Goal: Task Accomplishment & Management: Manage account settings

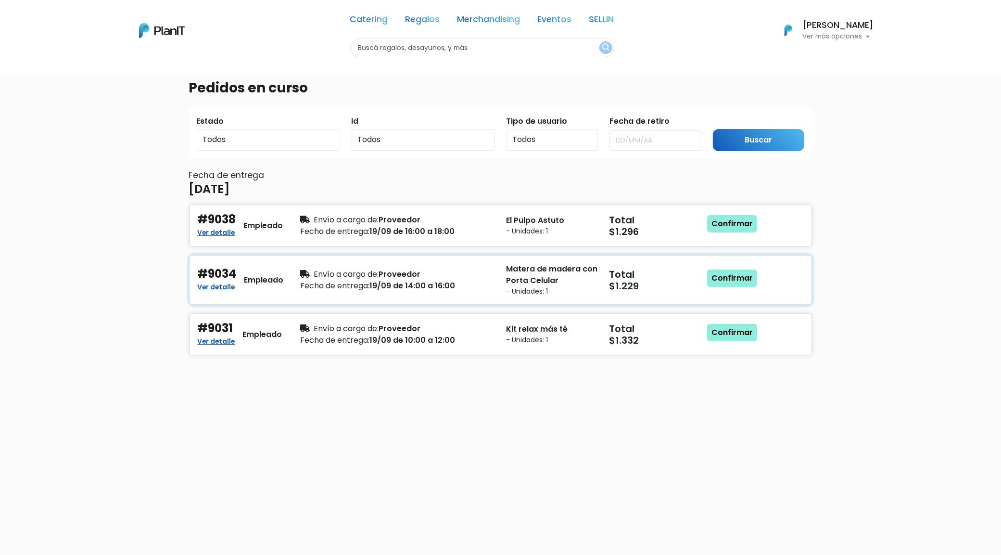
click at [502, 271] on div "Matera de madera con Porta Celular - Unidades: 1" at bounding box center [552, 279] width 103 height 33
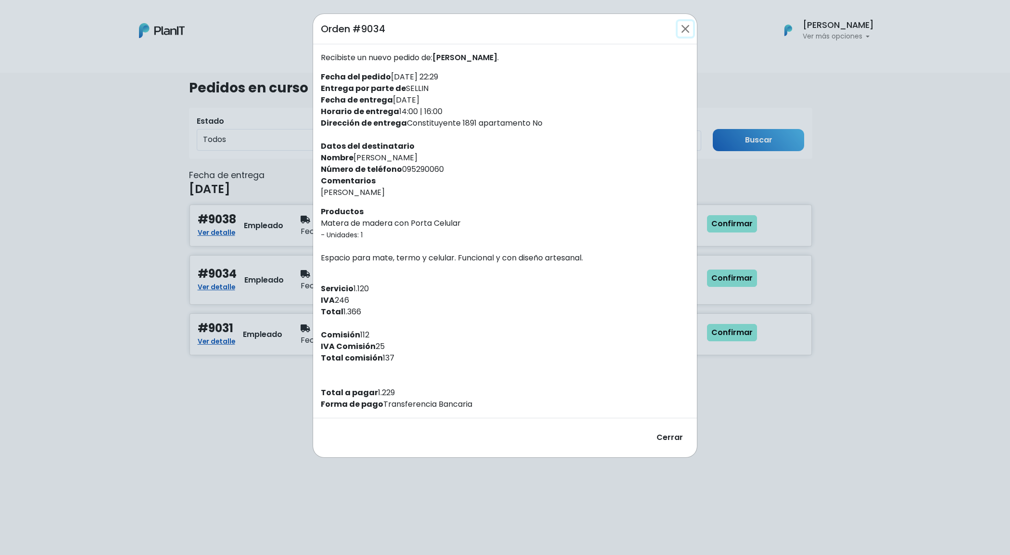
click at [688, 33] on button "Close" at bounding box center [685, 28] width 15 height 15
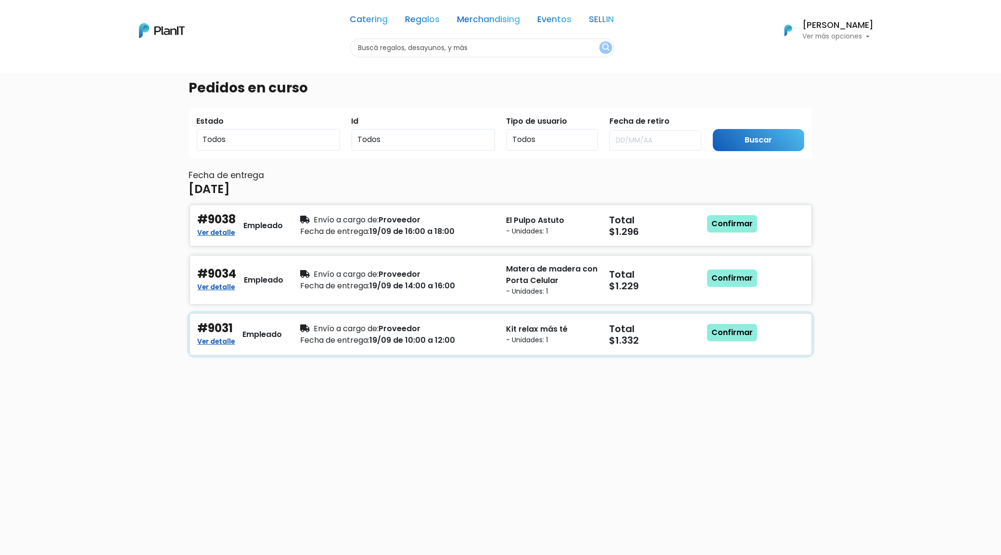
click at [353, 338] on span "Fecha de entrega:" at bounding box center [335, 339] width 69 height 11
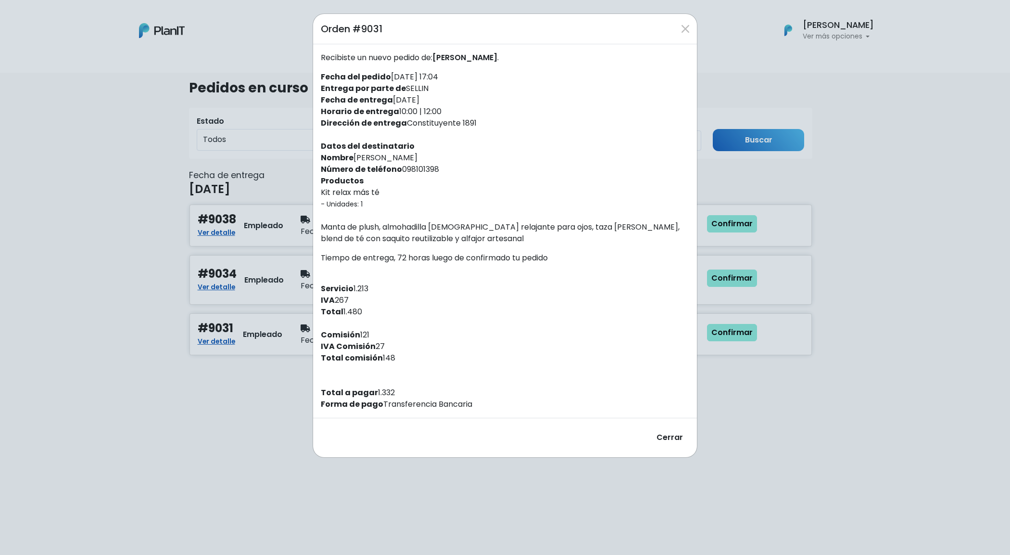
click at [119, 306] on div "Orden #9031 Recibiste un nuevo pedido de: [PERSON_NAME] . Fecha del pedido [DAT…" at bounding box center [505, 277] width 1010 height 555
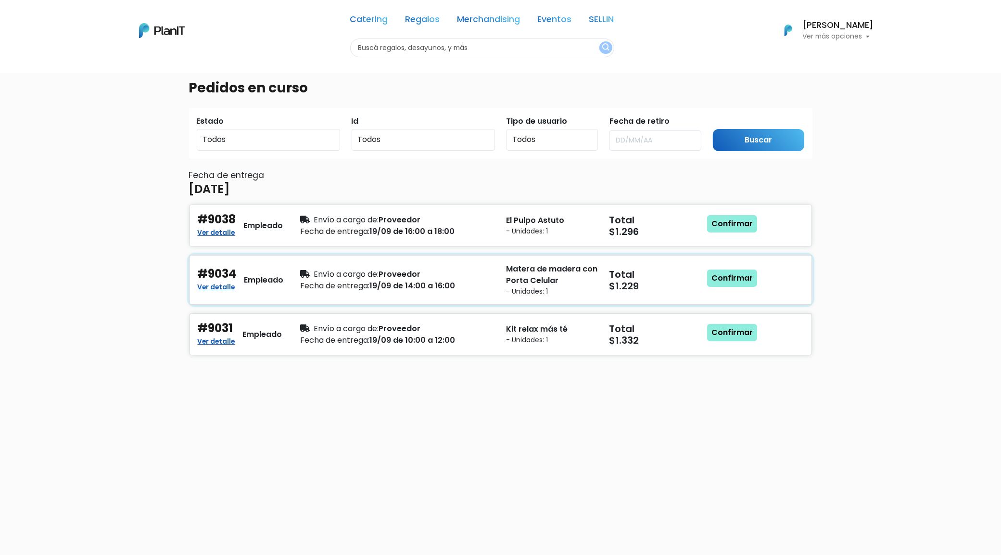
click at [444, 282] on div "Fecha de entrega: 19/09 de 14:00 a 16:00" at bounding box center [398, 286] width 194 height 12
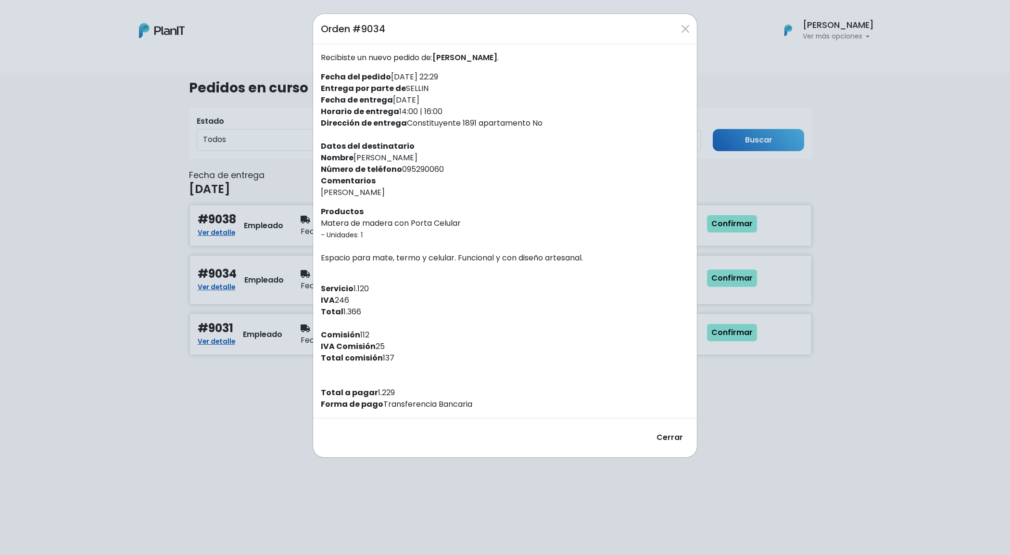
drag, startPoint x: 438, startPoint y: 101, endPoint x: 393, endPoint y: 96, distance: 44.5
click at [393, 96] on div "Recibiste un nuevo pedido de: Nicolás Scosería . Fecha del pedido 10/09/2025 22…" at bounding box center [505, 230] width 384 height 373
click at [682, 26] on button "Close" at bounding box center [685, 28] width 15 height 15
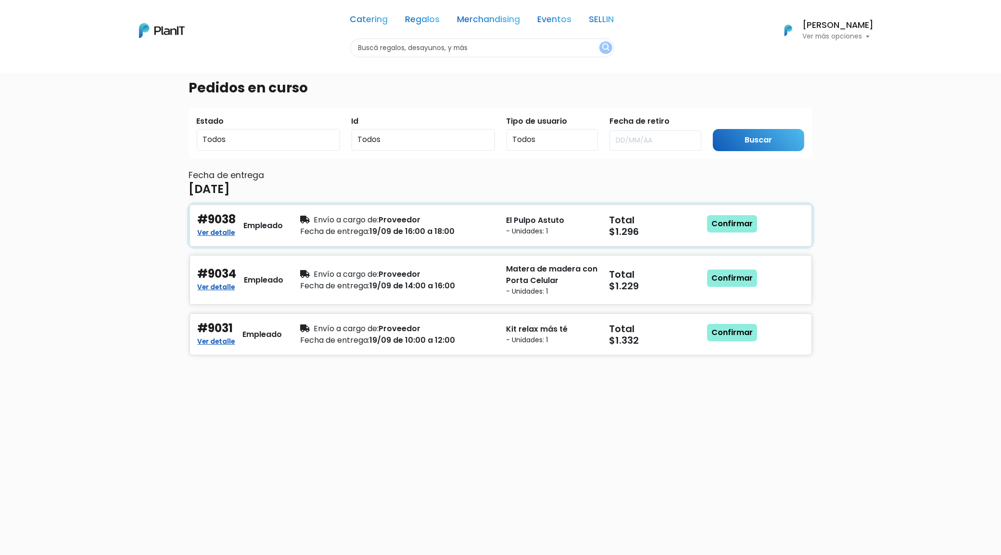
click at [641, 243] on div "#9038 Ver detalle Empleado Envío a cargo de: Proveedor Fecha de entrega: 19/09 …" at bounding box center [501, 225] width 622 height 42
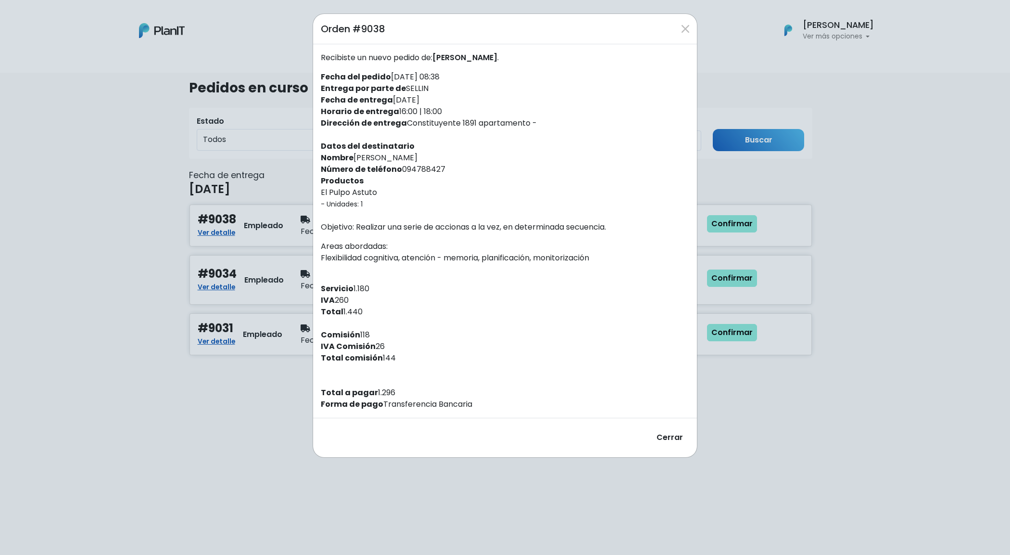
click at [847, 434] on div "Orden #9038 Recibiste un nuevo pedido de: [PERSON_NAME] . Fecha del pedido [DAT…" at bounding box center [505, 277] width 1010 height 555
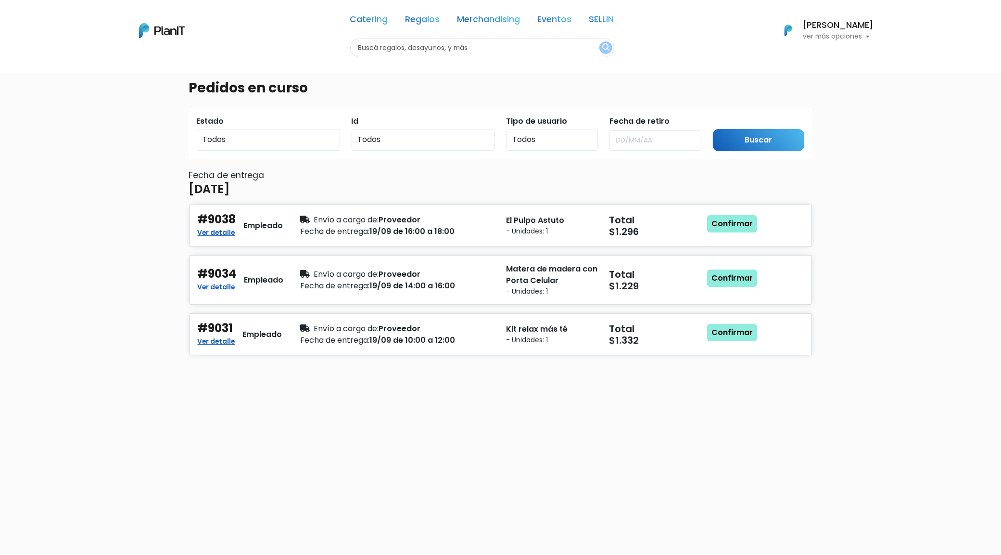
click at [204, 13] on div "Catering Regalos Merchandising Eventos SELLIN Catering Regalos Merchandising Ev…" at bounding box center [501, 30] width 770 height 53
click at [536, 282] on p "Matera de madera con Porta Celular" at bounding box center [551, 274] width 91 height 23
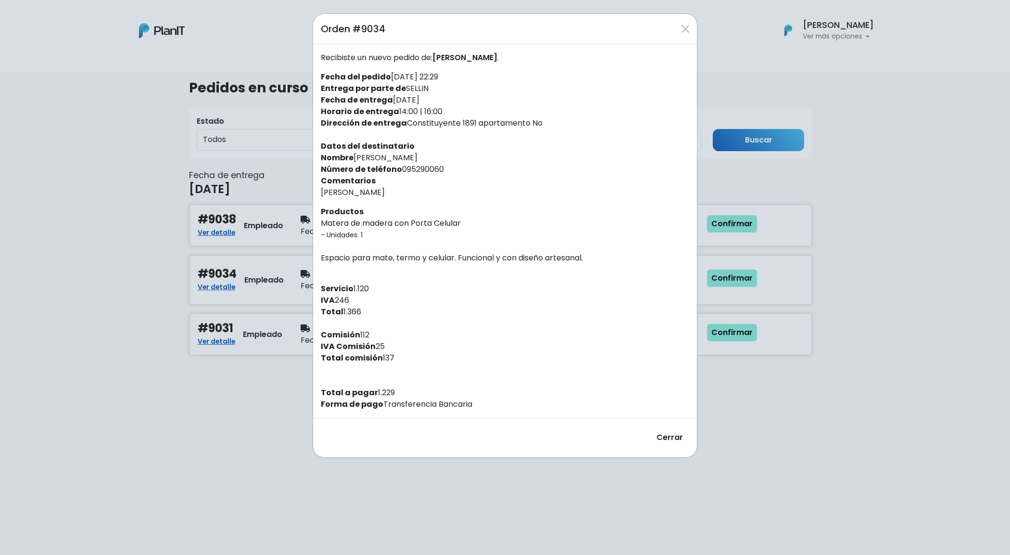
click at [891, 368] on div "Orden #9034 Recibiste un nuevo pedido de: [PERSON_NAME] . Fecha del pedido [DAT…" at bounding box center [505, 277] width 1010 height 555
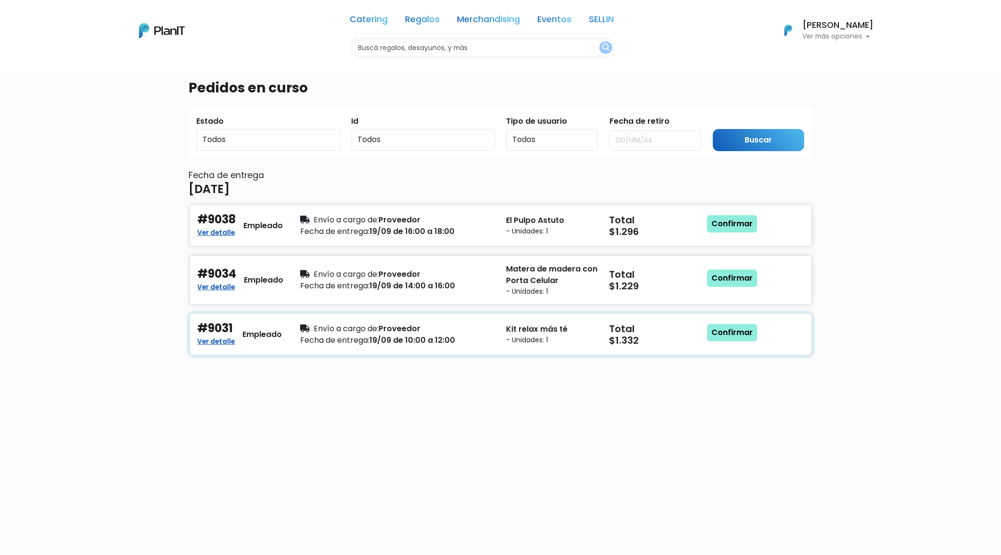
click at [590, 318] on div "#9031 Ver detalle Empleado Envío a cargo de: Proveedor Fecha de entrega: 19/09 …" at bounding box center [501, 334] width 622 height 42
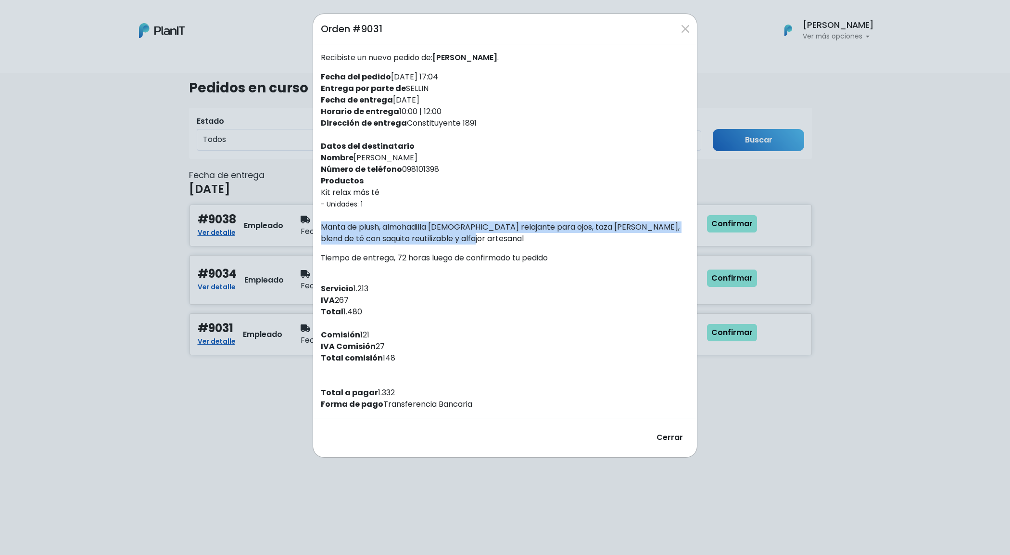
drag, startPoint x: 523, startPoint y: 239, endPoint x: 317, endPoint y: 226, distance: 206.3
click at [317, 226] on div "Recibiste un nuevo pedido de: Fernanda Muñoz . Fecha del pedido 10/09/2025 17:0…" at bounding box center [505, 230] width 384 height 373
click at [687, 31] on button "Close" at bounding box center [685, 28] width 15 height 15
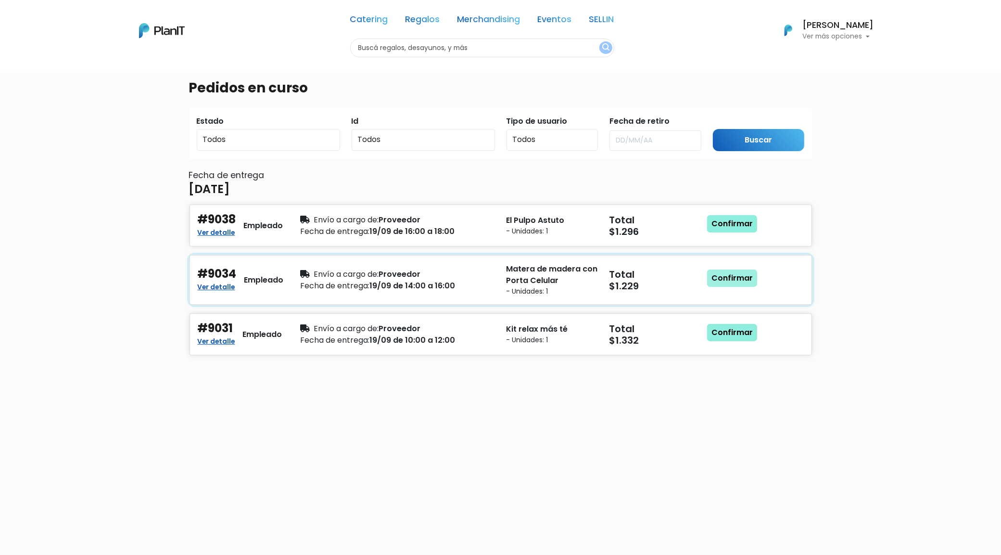
click at [720, 282] on link "Confirmar" at bounding box center [732, 277] width 50 height 17
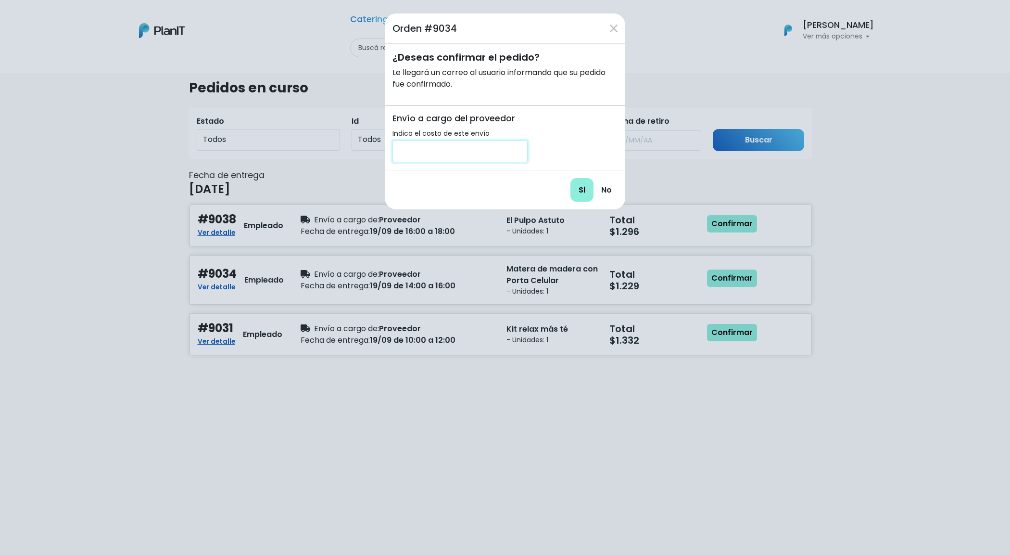
click at [484, 159] on input "number" at bounding box center [459, 151] width 135 height 22
click at [616, 23] on button "Close" at bounding box center [613, 28] width 15 height 15
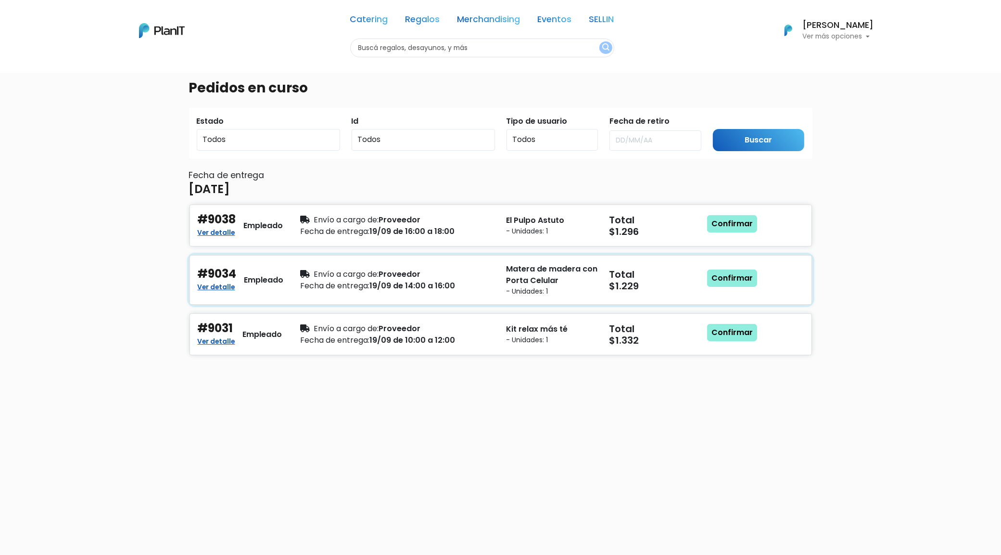
click at [499, 284] on div "Envío a cargo de: Proveedor Fecha de entrega: 19/09 de 14:00 a 16:00" at bounding box center [398, 279] width 206 height 33
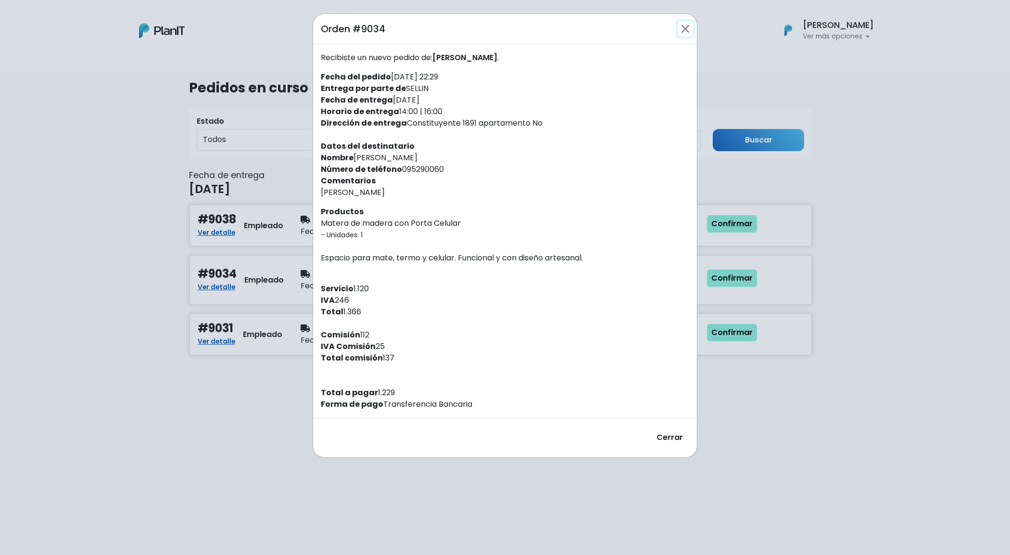
click at [686, 28] on button "Close" at bounding box center [685, 28] width 15 height 15
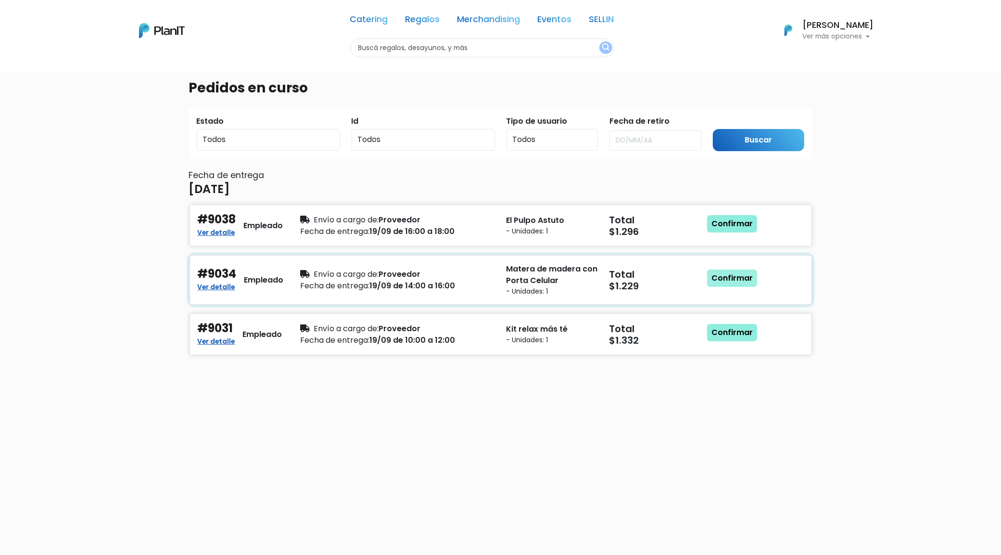
click at [736, 275] on link "Confirmar" at bounding box center [732, 277] width 50 height 17
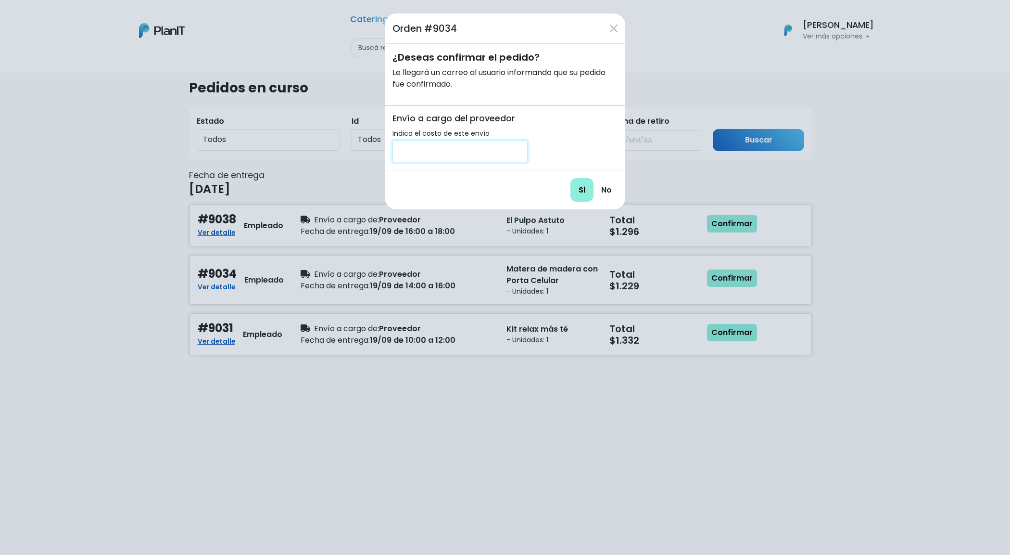
click at [463, 155] on input "number" at bounding box center [459, 151] width 135 height 22
type input "200"
click at [576, 187] on input "Si" at bounding box center [581, 190] width 23 height 24
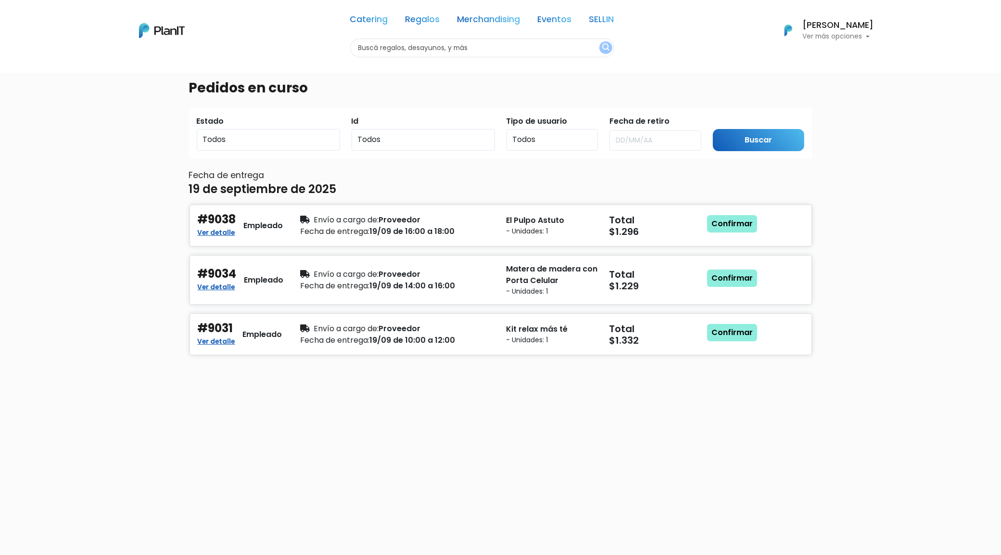
click at [409, 46] on input "text" at bounding box center [482, 47] width 264 height 19
type input "matera"
click at [599, 41] on button "submit" at bounding box center [605, 47] width 13 height 13
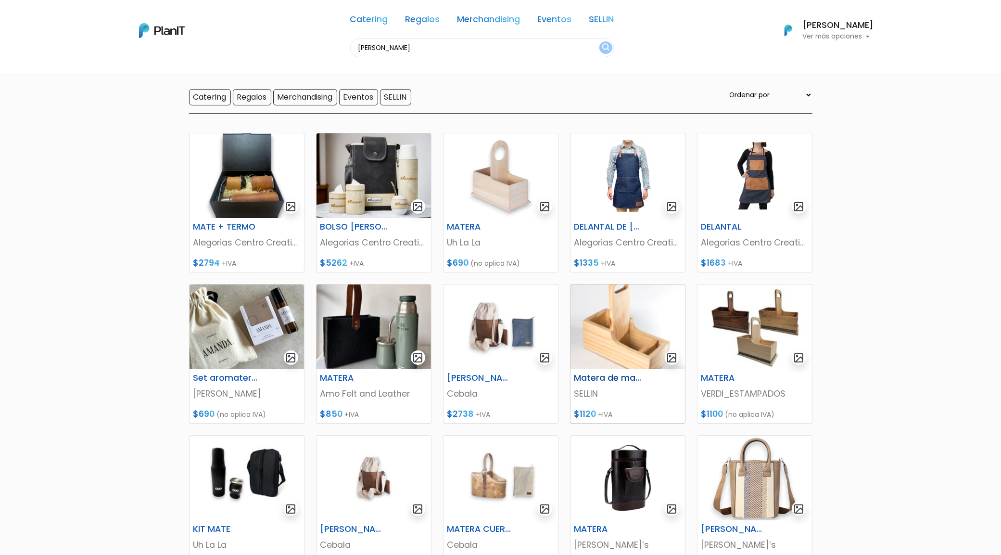
click at [628, 329] on img at bounding box center [627, 326] width 114 height 85
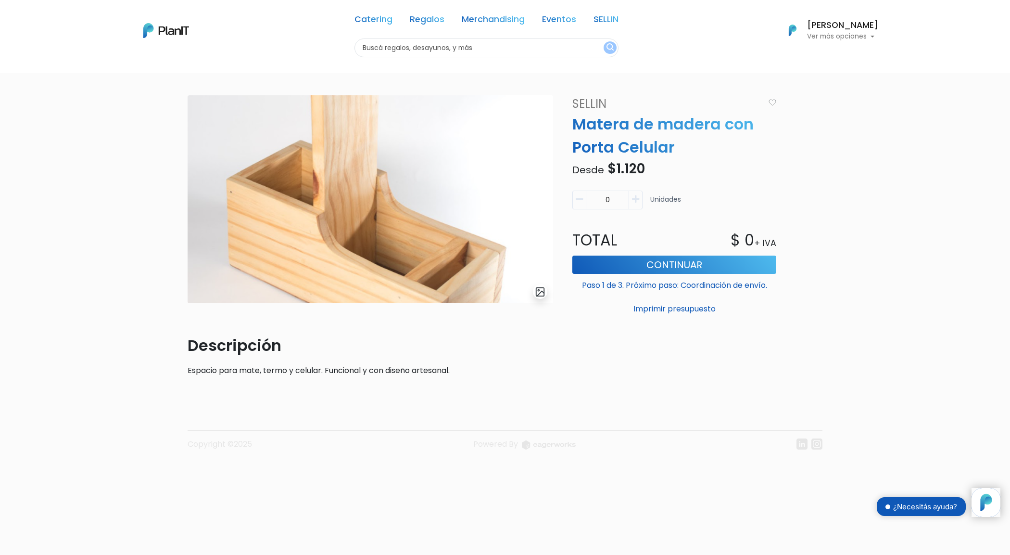
click at [392, 263] on img at bounding box center [371, 199] width 366 height 208
click at [539, 294] on img "submit" at bounding box center [540, 291] width 11 height 11
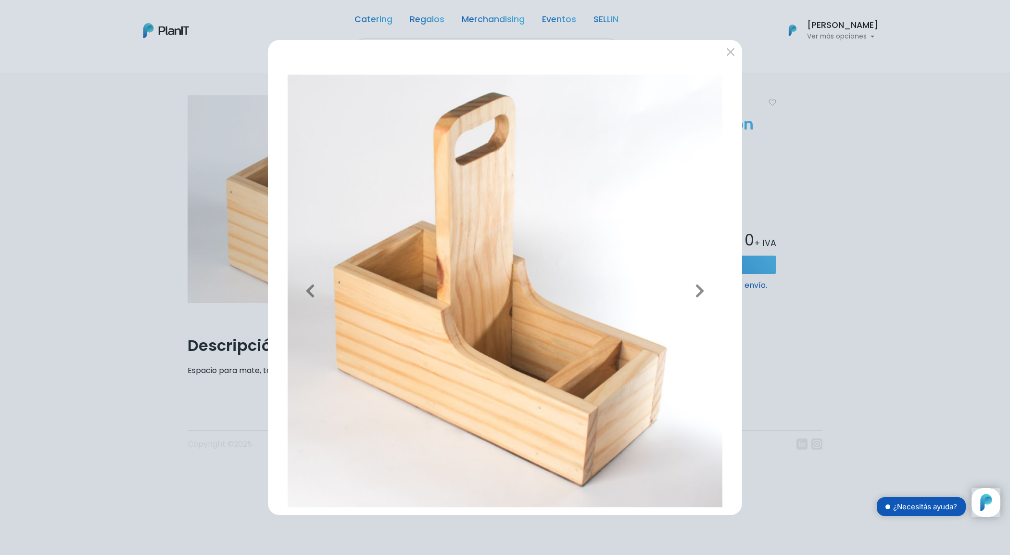
drag, startPoint x: 896, startPoint y: 234, endPoint x: 867, endPoint y: 255, distance: 35.8
click at [896, 235] on div "Previous Next" at bounding box center [505, 277] width 1010 height 555
click at [729, 57] on button "submit" at bounding box center [730, 51] width 15 height 15
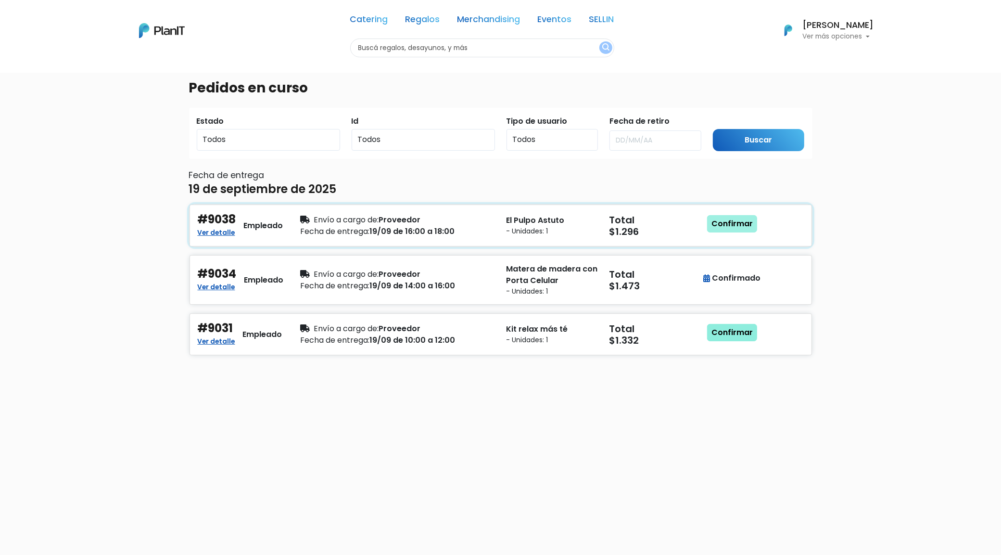
click at [720, 215] on link "Confirmar" at bounding box center [732, 223] width 50 height 17
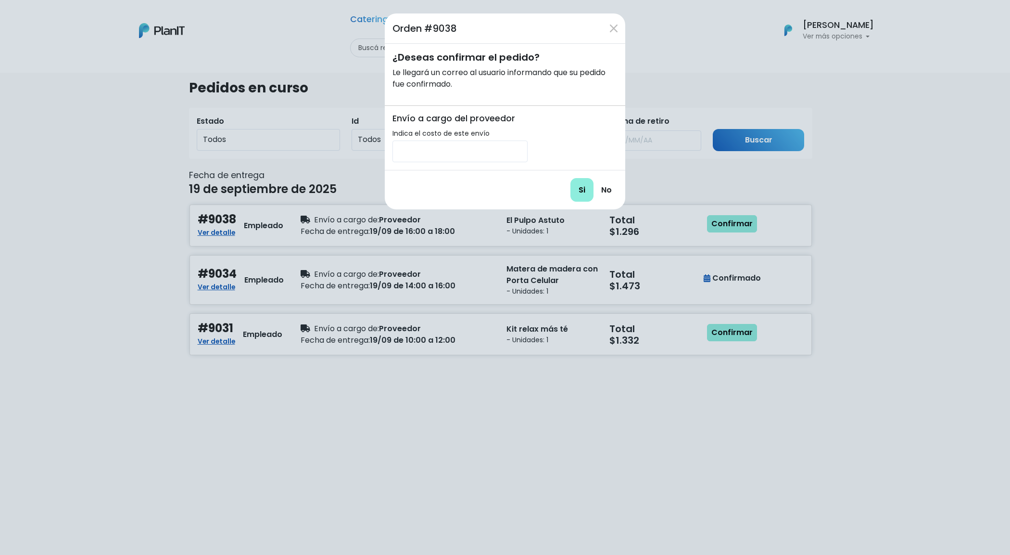
click at [457, 375] on div "Orden #9038 ¿Deseas confirmar el pedido? Le llegará un correo al usuario inform…" at bounding box center [505, 277] width 1010 height 555
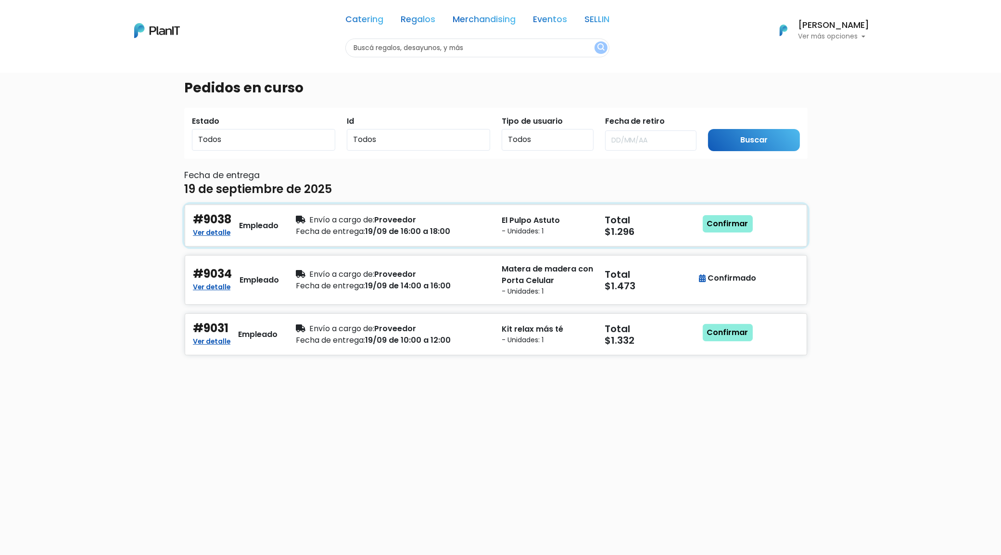
click at [414, 225] on div "Envío a cargo de: Proveedor" at bounding box center [393, 220] width 194 height 12
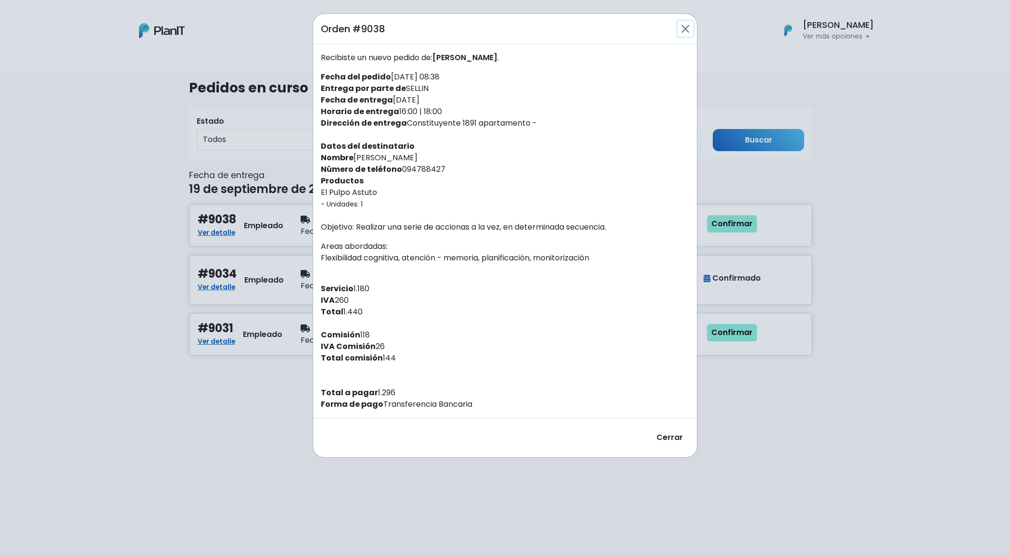
click at [684, 29] on button "Close" at bounding box center [685, 28] width 15 height 15
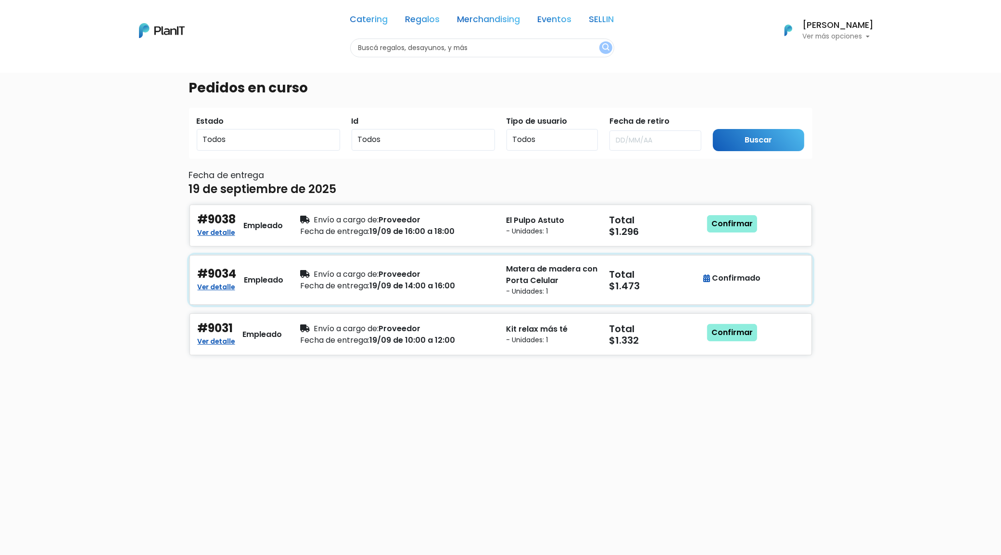
click at [374, 278] on span "Envío a cargo de:" at bounding box center [346, 273] width 65 height 11
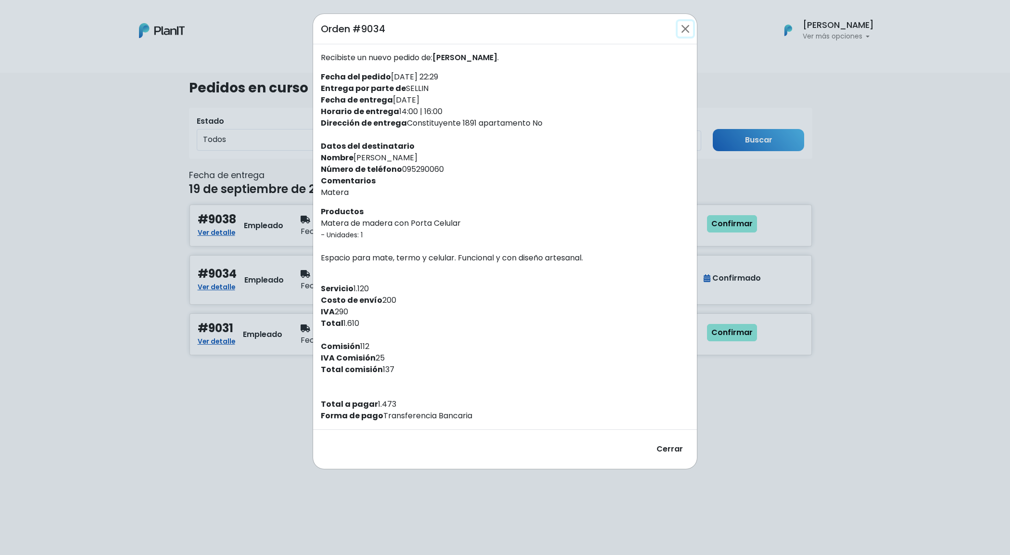
drag, startPoint x: 683, startPoint y: 29, endPoint x: 600, endPoint y: 136, distance: 135.5
click at [683, 30] on button "Close" at bounding box center [685, 28] width 15 height 15
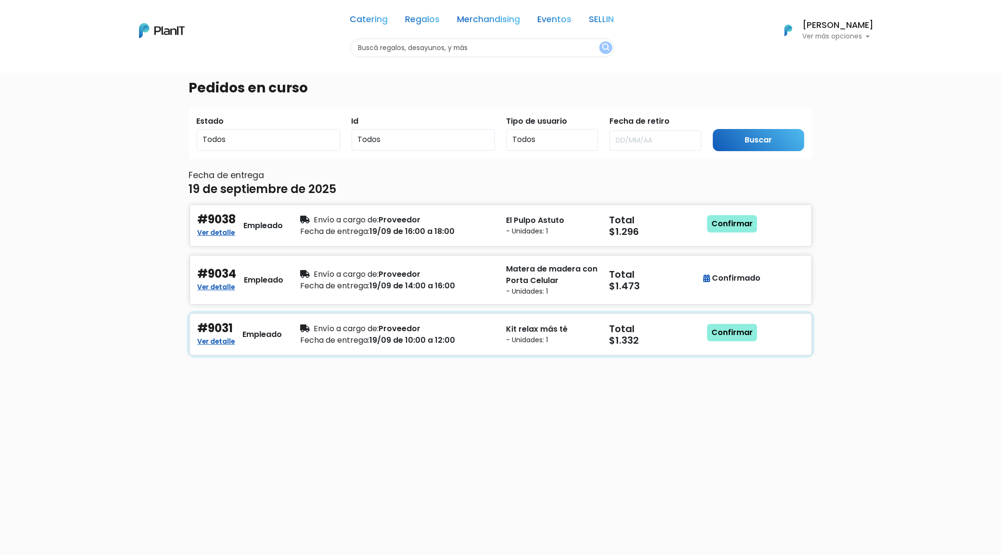
click at [376, 349] on div "#9031 Ver detalle Empleado Envío a cargo de: Proveedor Fecha de entrega: 19/09 …" at bounding box center [501, 334] width 622 height 42
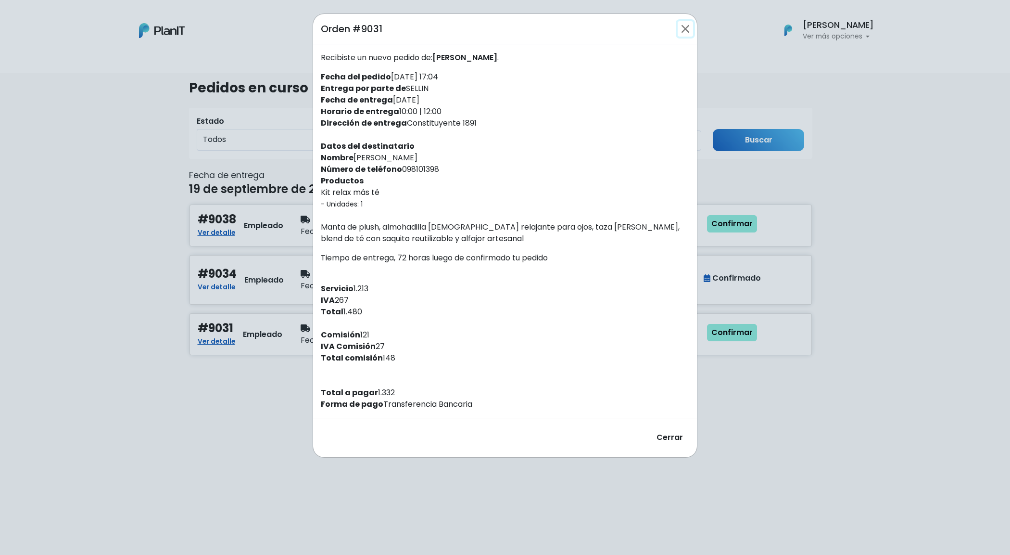
click at [690, 25] on button "Close" at bounding box center [685, 28] width 15 height 15
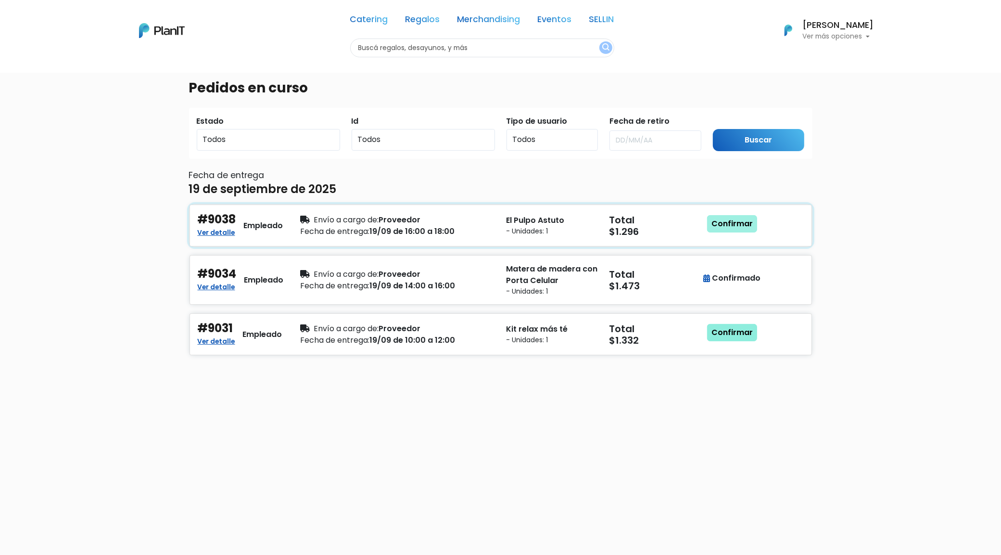
click at [733, 223] on link "Confirmar" at bounding box center [732, 223] width 50 height 17
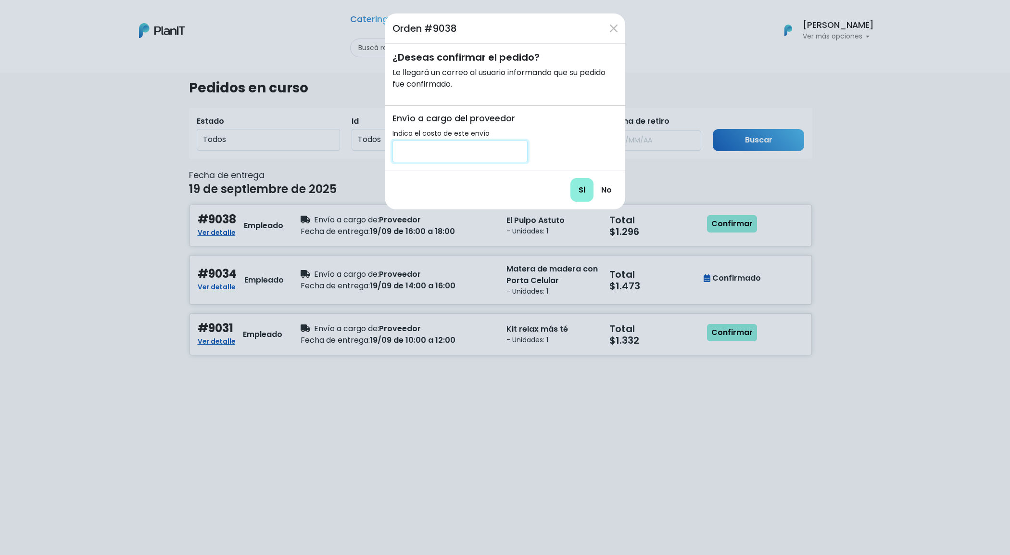
click at [446, 157] on input "number" at bounding box center [459, 151] width 135 height 22
type input "0"
click at [570, 178] on input "Si" at bounding box center [581, 190] width 23 height 24
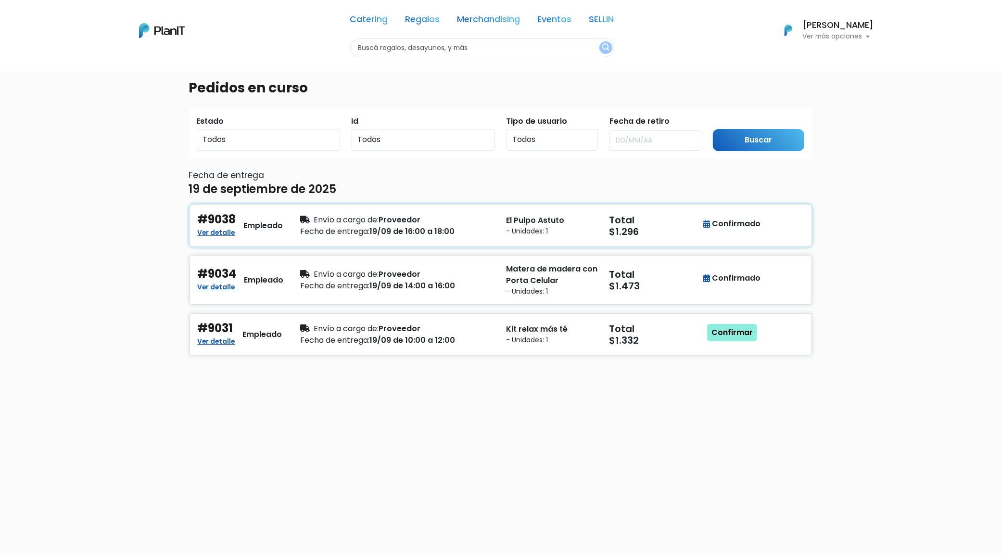
click at [744, 238] on div "Confirmado" at bounding box center [732, 225] width 51 height 25
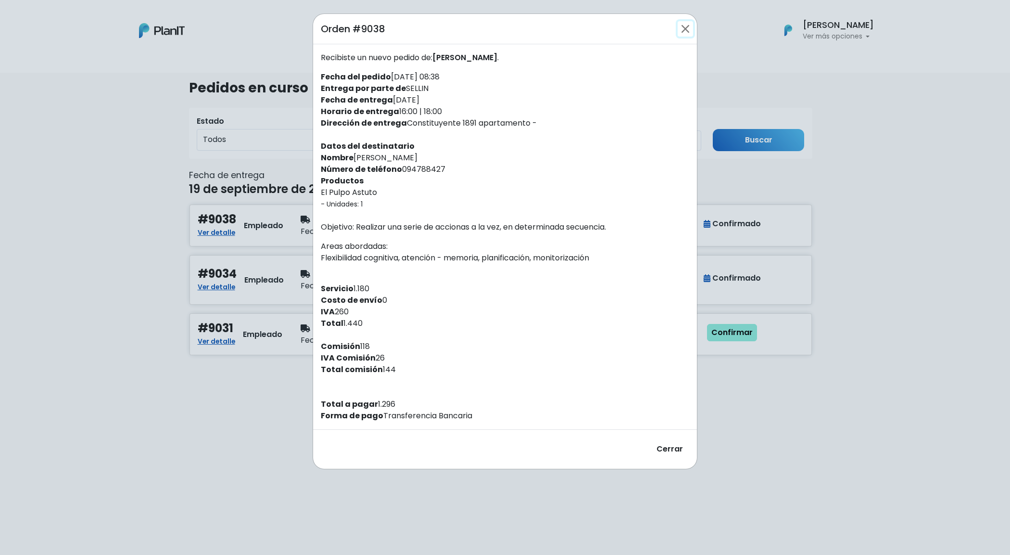
click at [689, 30] on button "Close" at bounding box center [685, 28] width 15 height 15
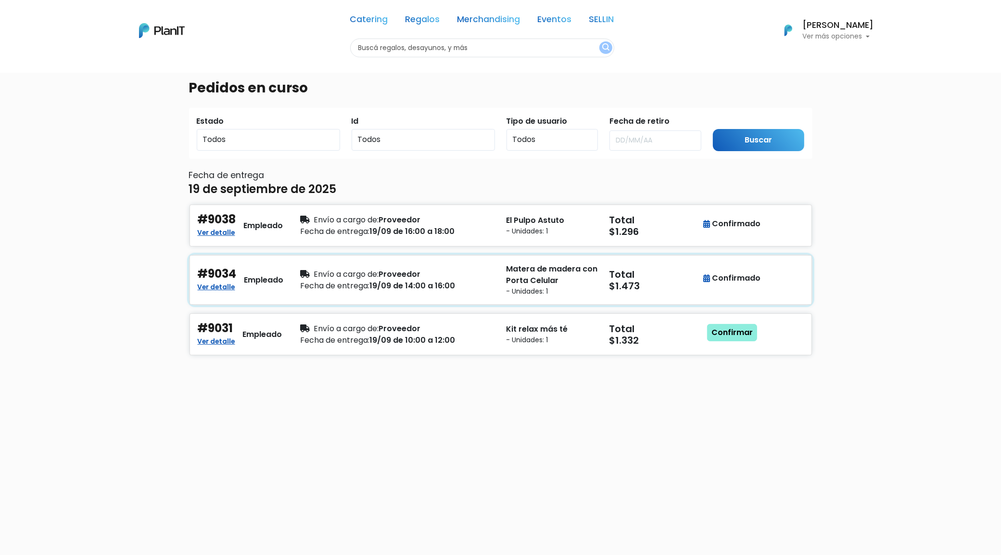
click at [694, 294] on div "Total $1.473" at bounding box center [655, 279] width 103 height 33
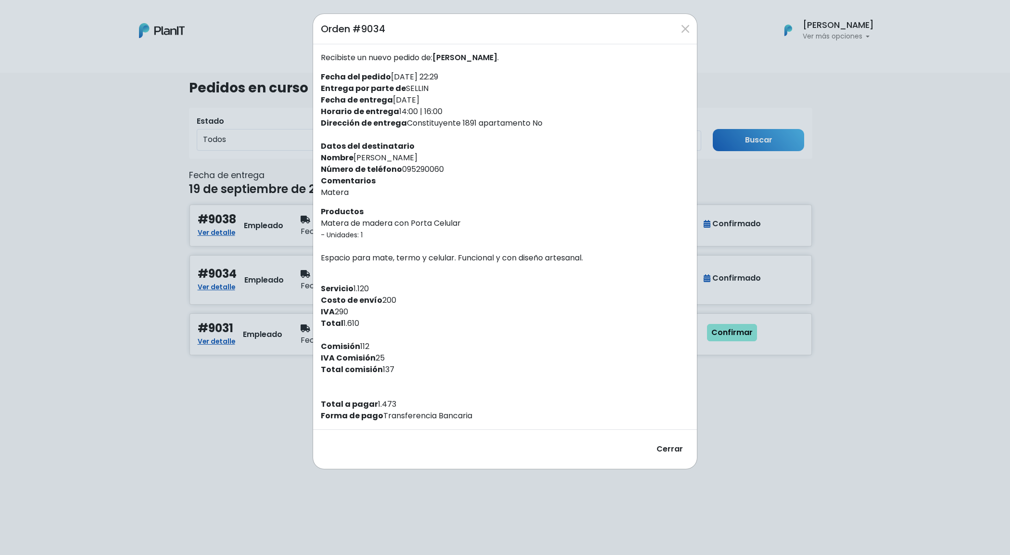
click at [563, 495] on div "Orden #9034 Recibiste un nuevo pedido de: [PERSON_NAME] . Fecha del pedido [DAT…" at bounding box center [505, 277] width 1010 height 555
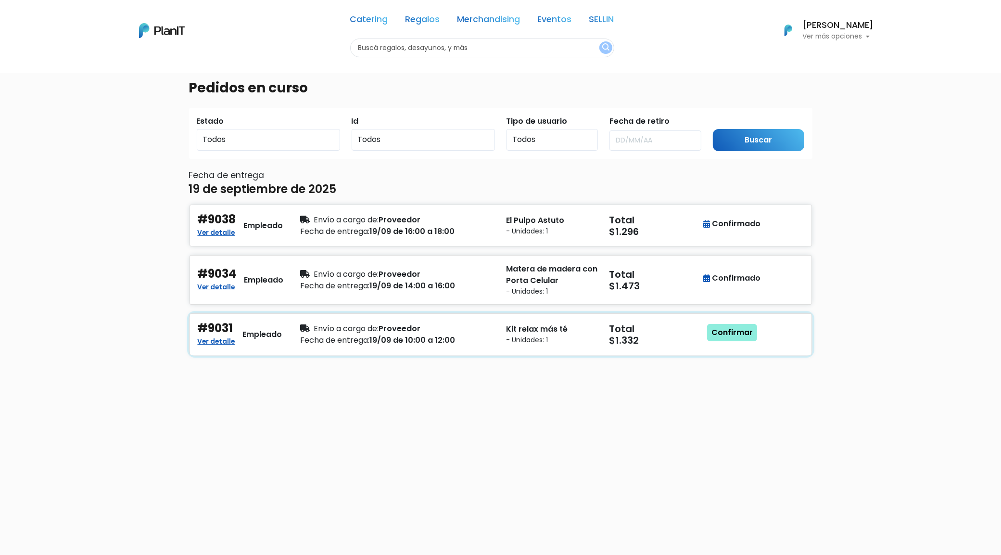
click at [451, 342] on div "Fecha de entrega: 19/09 de 10:00 a 12:00" at bounding box center [398, 340] width 194 height 12
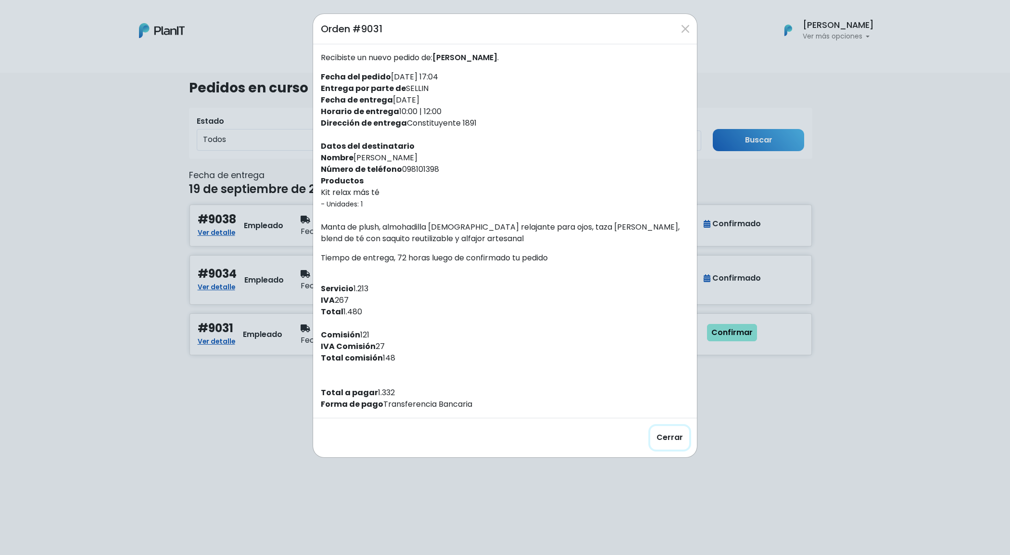
click at [688, 443] on button "Cerrar" at bounding box center [669, 438] width 39 height 24
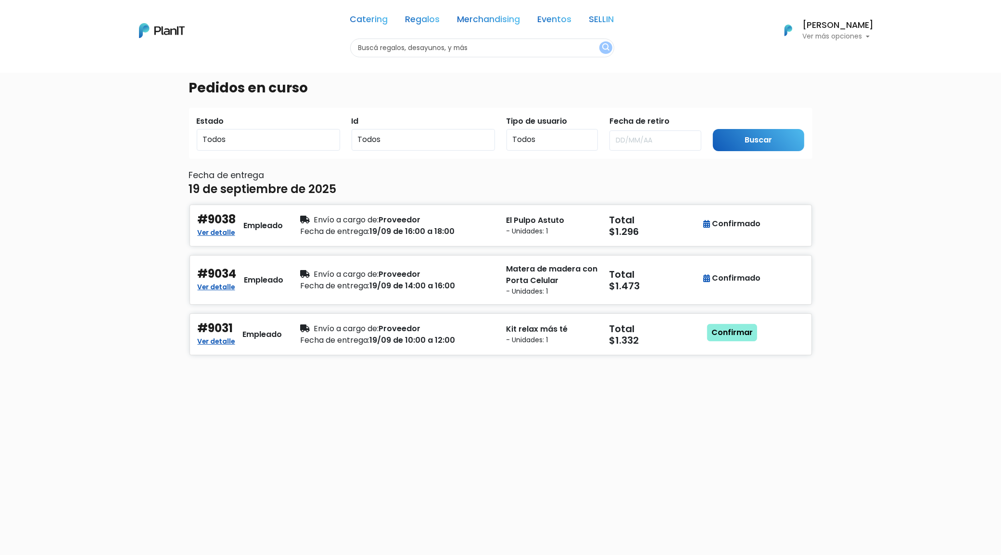
click at [928, 339] on div "Pedidos en curso Estado Todos Pendiente Confirmado Pago Id Todos 9038 9034 9031…" at bounding box center [500, 389] width 1001 height 635
click at [745, 335] on link "Confirmar" at bounding box center [732, 332] width 50 height 17
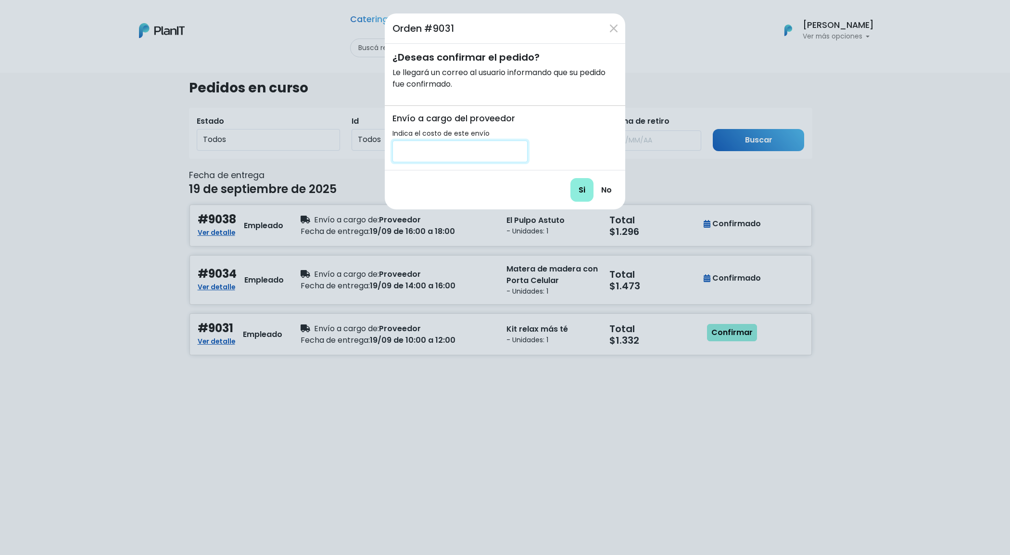
click at [467, 147] on input "number" at bounding box center [459, 151] width 135 height 22
type input "0"
click at [570, 178] on input "Si" at bounding box center [581, 190] width 23 height 24
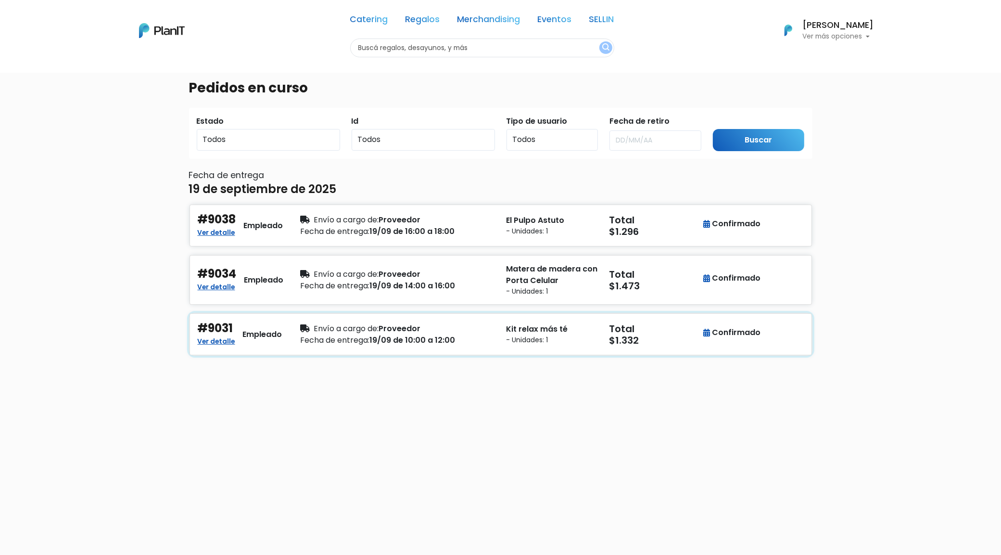
click at [421, 315] on div "#9031 Ver detalle Empleado Envío a cargo de: Proveedor Fecha de entrega: 19/09 …" at bounding box center [501, 334] width 622 height 42
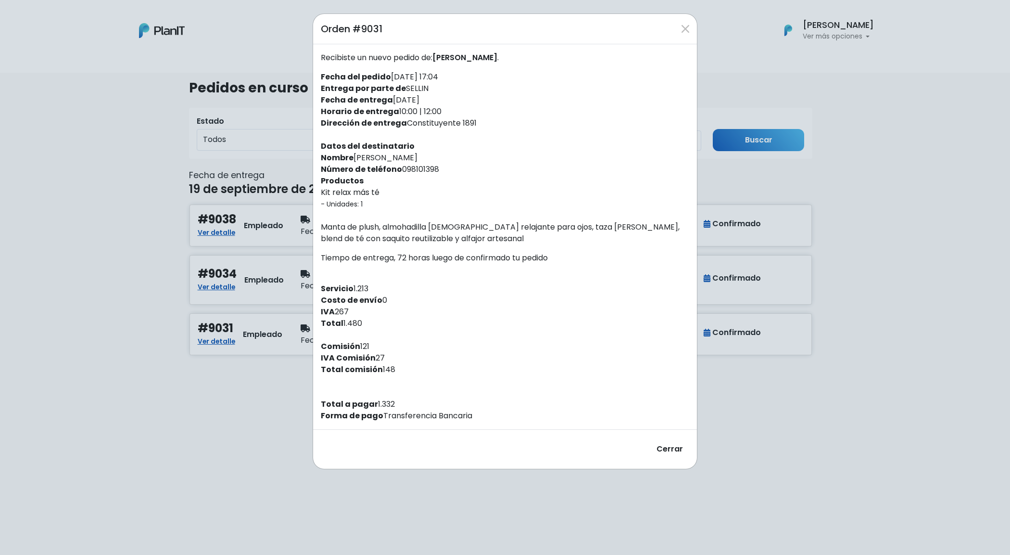
drag, startPoint x: 479, startPoint y: 126, endPoint x: 408, endPoint y: 121, distance: 71.4
click at [408, 121] on div "Recibiste un nuevo pedido de: [PERSON_NAME] . Fecha del pedido [DATE] 17:04 Ent…" at bounding box center [505, 236] width 384 height 385
copy div "Constituyente 1891"
click at [680, 23] on button "Close" at bounding box center [685, 28] width 15 height 15
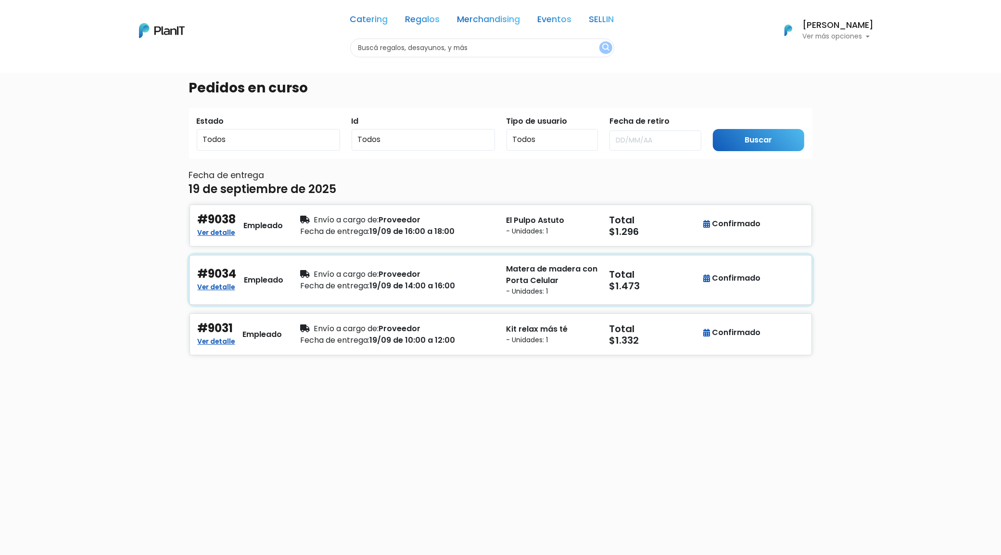
click at [670, 282] on h5 "$1.473" at bounding box center [654, 286] width 91 height 12
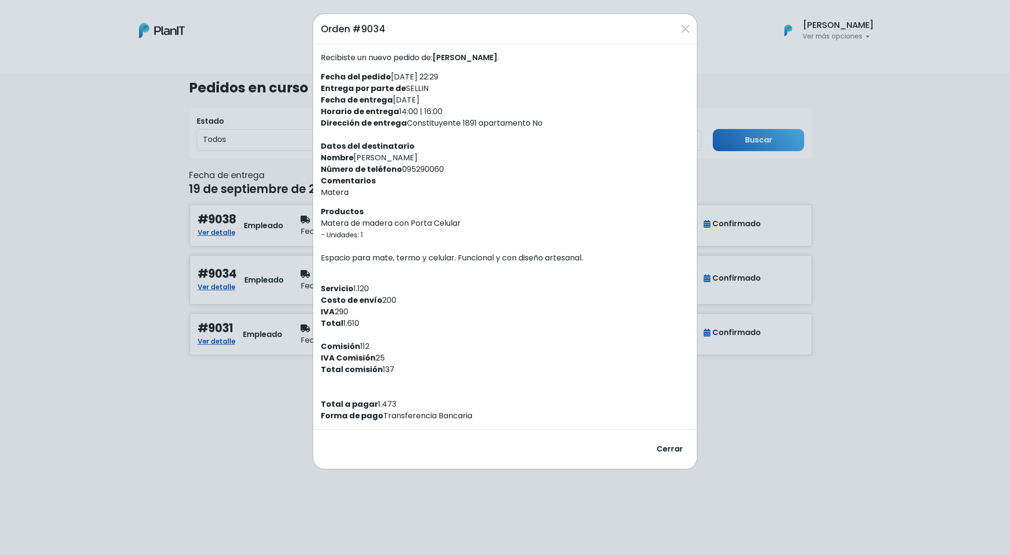
drag, startPoint x: 364, startPoint y: 159, endPoint x: 357, endPoint y: 159, distance: 6.7
click at [357, 159] on div "Recibiste un nuevo pedido de: [PERSON_NAME] . Fecha del pedido [DATE] 22:29 Ent…" at bounding box center [505, 236] width 384 height 385
copy div "[PERSON_NAME]"
click at [686, 26] on button "Close" at bounding box center [685, 28] width 15 height 15
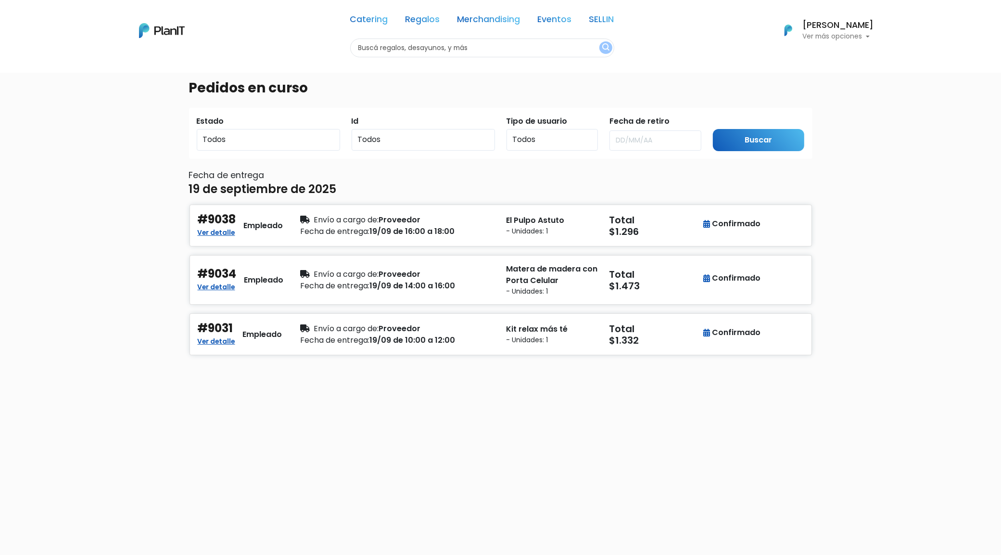
click at [931, 335] on div "Pedidos en curso Estado Todos Pendiente Confirmado Pago Id Todos 9038 9034 9031…" at bounding box center [500, 389] width 1001 height 635
drag, startPoint x: 235, startPoint y: 213, endPoint x: 181, endPoint y: 213, distance: 53.9
click at [181, 213] on div "Pedidos en curso Estado Todos Pendiente Confirmado Pago Id Todos 9038 9034 9031…" at bounding box center [500, 389] width 1001 height 635
click at [383, 239] on div "#9038 Ver detalle Empleado Envío a cargo de: Proveedor Fecha de entrega: 19/09 …" at bounding box center [501, 225] width 622 height 42
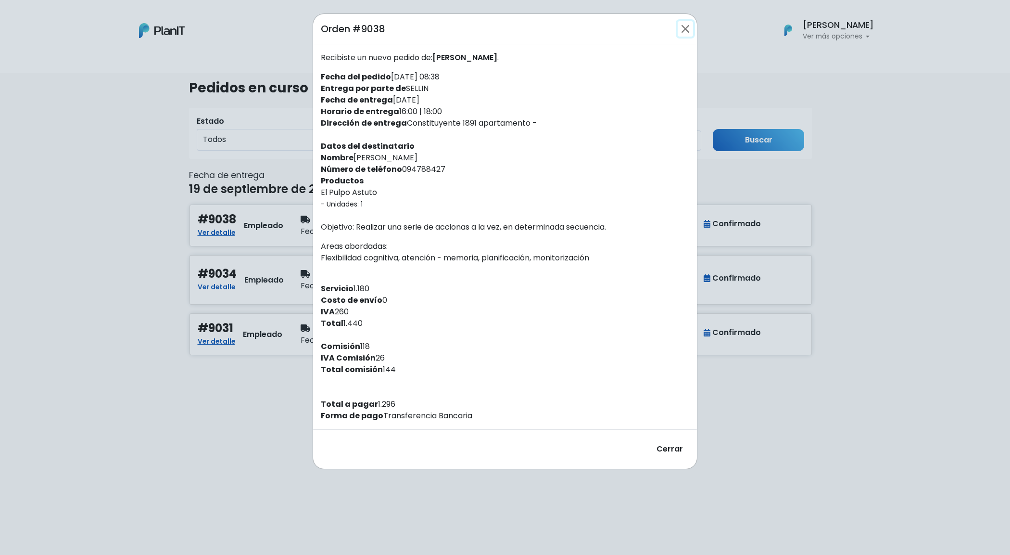
click at [690, 31] on button "Close" at bounding box center [685, 28] width 15 height 15
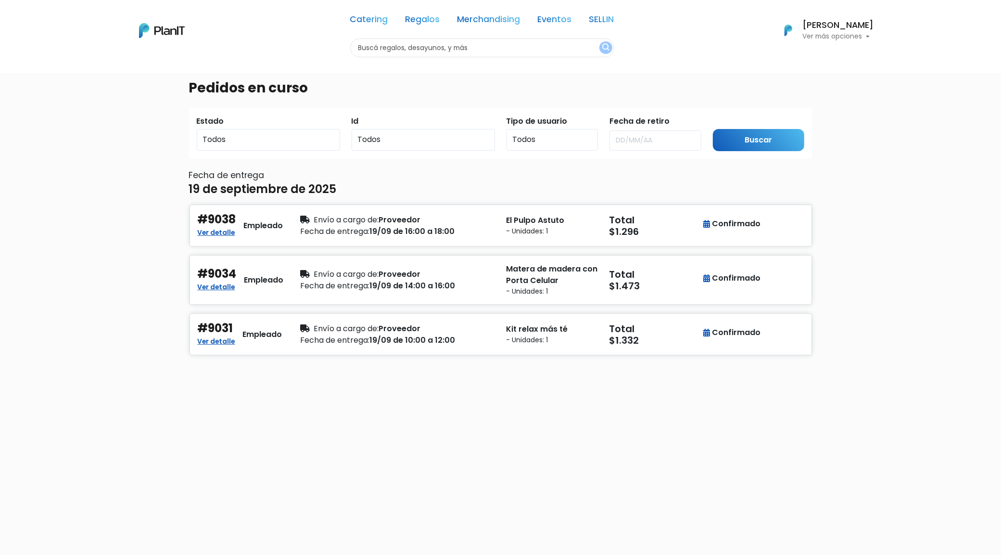
drag, startPoint x: 510, startPoint y: 166, endPoint x: 132, endPoint y: 351, distance: 420.7
click at [132, 351] on div "Pedidos en curso Estado Todos Pendiente Confirmado Pago Id Todos 9038 9034 9031…" at bounding box center [500, 389] width 1001 height 635
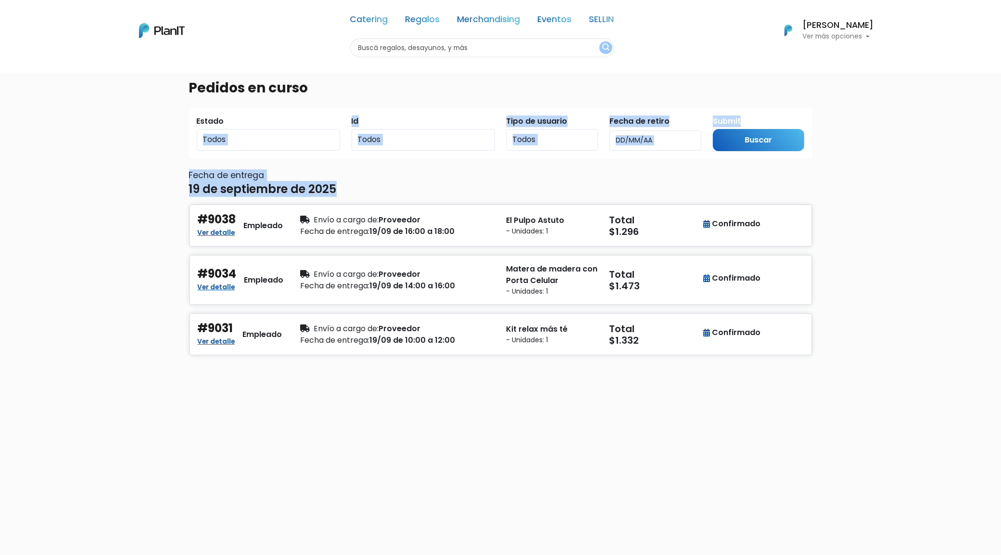
drag, startPoint x: 279, startPoint y: 407, endPoint x: 248, endPoint y: 157, distance: 252.0
click at [248, 157] on div "Pedidos en curso Estado Todos Pendiente Confirmado Pago Id Todos 9038 9034 9031…" at bounding box center [500, 349] width 635 height 555
click at [159, 212] on div "Pedidos en curso Estado Todos Pendiente Confirmado Pago Id Todos 9038 9034 9031…" at bounding box center [500, 389] width 1001 height 635
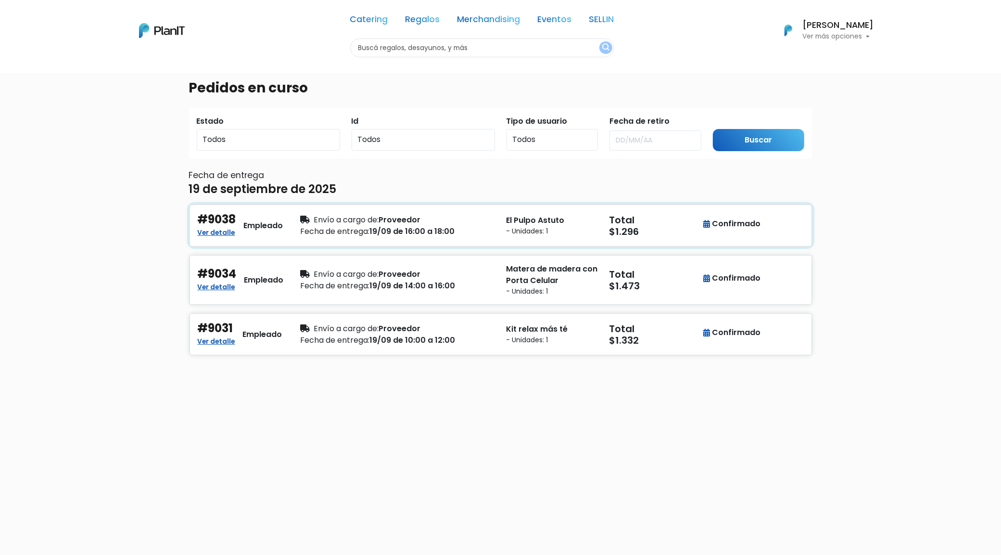
click at [407, 210] on div "#9038 Ver detalle Empleado Envío a cargo de: Proveedor Fecha de entrega: 19/09 …" at bounding box center [501, 225] width 622 height 42
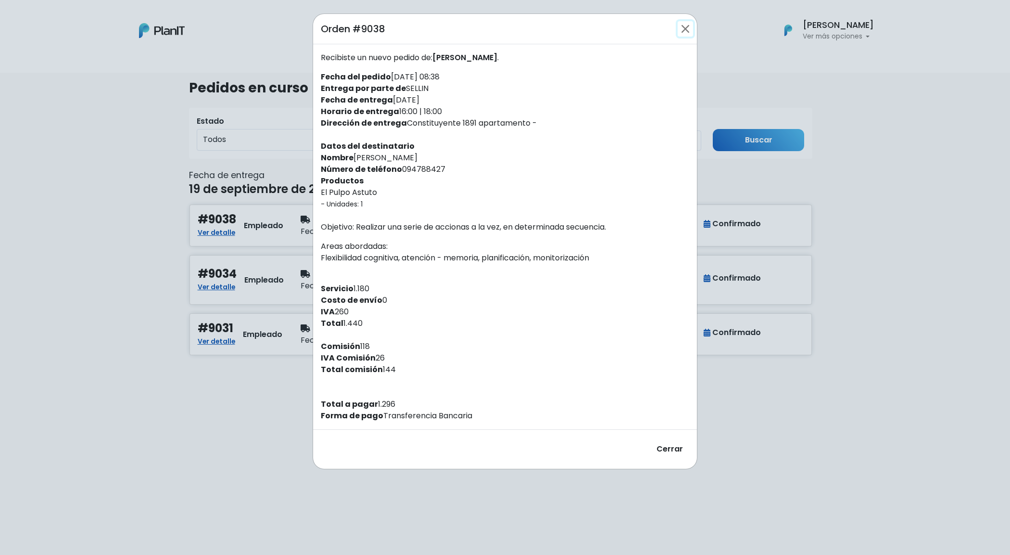
click at [688, 29] on button "Close" at bounding box center [685, 28] width 15 height 15
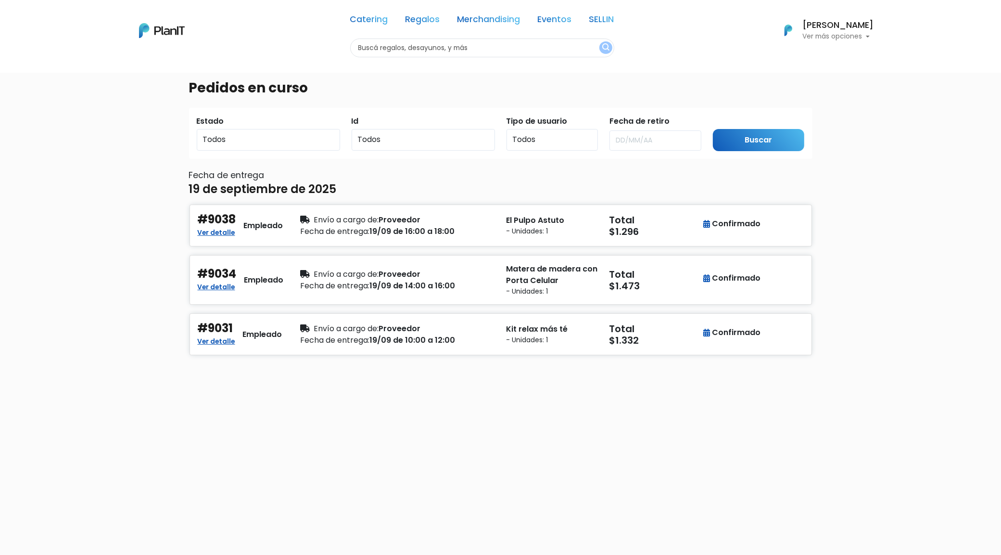
click at [963, 150] on div "Pedidos en curso Estado Todos Pendiente Confirmado Pago Id Todos 9038 9034 9031…" at bounding box center [500, 389] width 1001 height 635
click at [869, 37] on p "Ver más opciones" at bounding box center [838, 36] width 71 height 7
click at [931, 168] on div "Pedidos en curso Estado Todos Pendiente Confirmado Pago Id Todos 9038 9034 9031…" at bounding box center [500, 389] width 1001 height 635
drag, startPoint x: 121, startPoint y: 167, endPoint x: 735, endPoint y: 357, distance: 642.8
click at [735, 357] on div "Pedidos en curso Estado Todos Pendiente Confirmado Pago Id Todos 9038 9034 9031…" at bounding box center [500, 389] width 1001 height 635
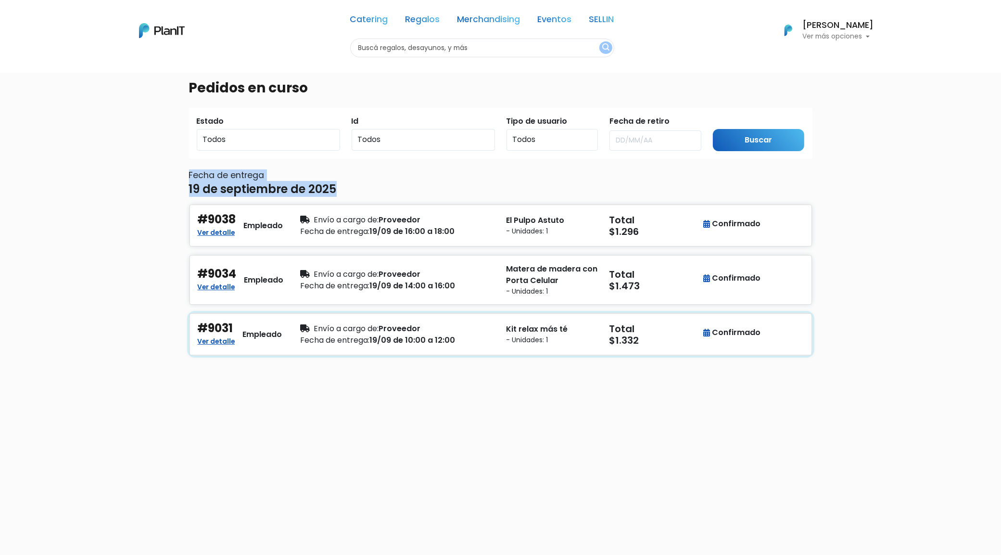
click at [426, 342] on div "Fecha de entrega: 19/09 de 10:00 a 12:00" at bounding box center [398, 340] width 194 height 12
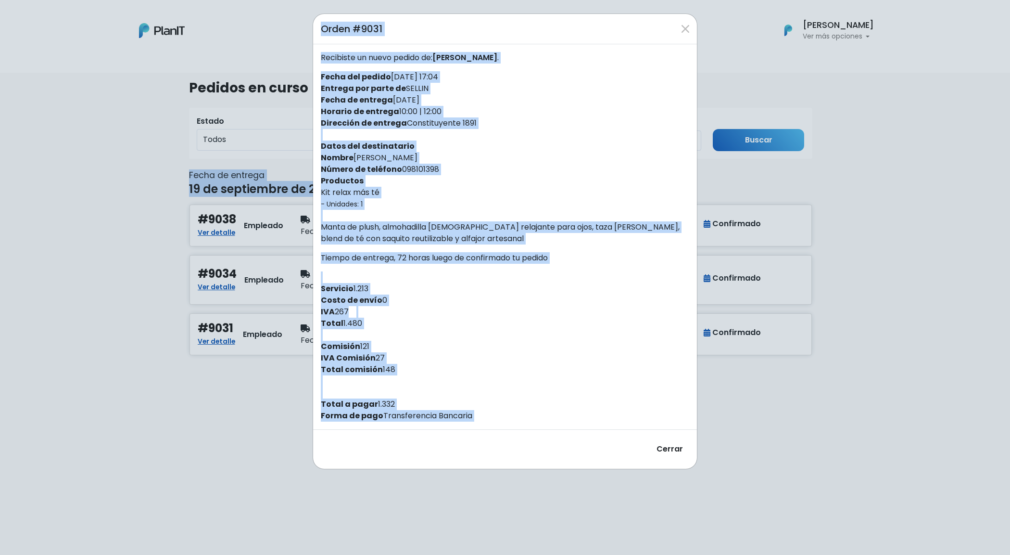
click at [890, 299] on div "Orden #9031 Recibiste un nuevo pedido de: [PERSON_NAME] . Fecha del pedido [DAT…" at bounding box center [505, 277] width 1010 height 555
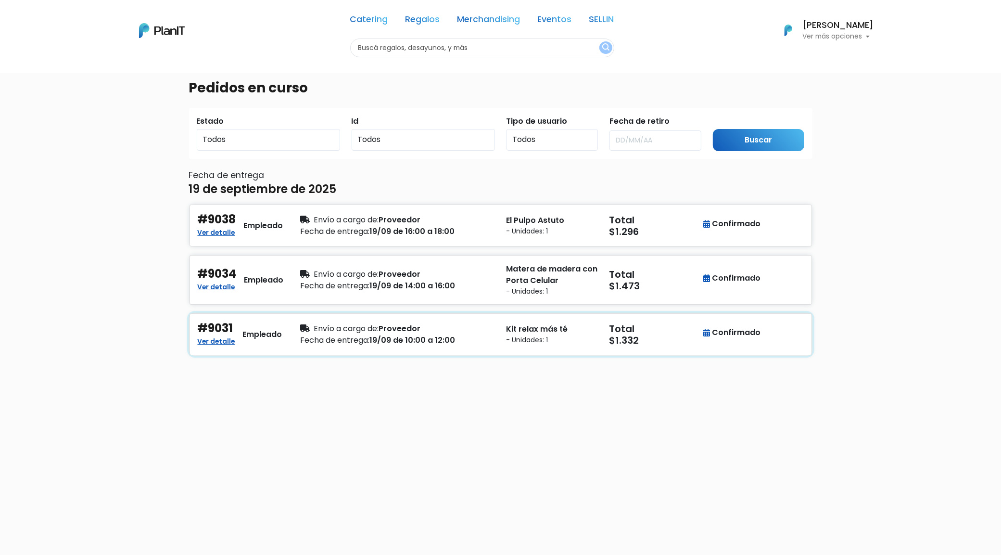
click at [784, 337] on div "#9031 Ver detalle Empleado Envío a cargo de: Proveedor Fecha de entrega: 19/09 …" at bounding box center [501, 333] width 618 height 25
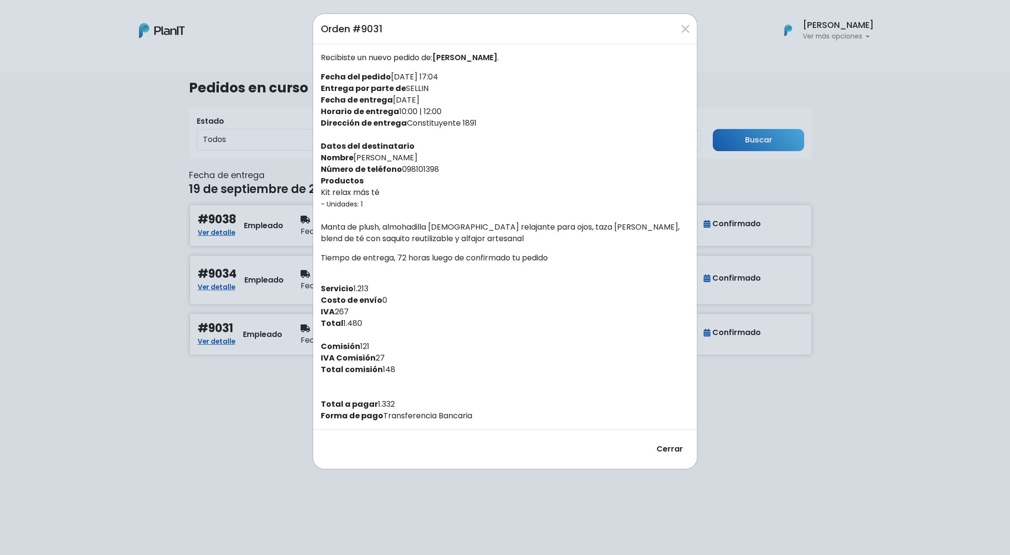
drag, startPoint x: 316, startPoint y: 77, endPoint x: 617, endPoint y: 331, distance: 393.5
click at [617, 330] on div "Recibiste un nuevo pedido de: [PERSON_NAME] . Fecha del pedido [DATE] 17:04 Ent…" at bounding box center [505, 236] width 384 height 385
click at [561, 345] on div "Recibiste un nuevo pedido de: [PERSON_NAME] . Fecha del pedido [DATE] 17:04 Ent…" at bounding box center [505, 236] width 384 height 385
click at [929, 362] on div "Orden #9031 Recibiste un nuevo pedido de: [PERSON_NAME] . Fecha del pedido [DAT…" at bounding box center [505, 277] width 1010 height 555
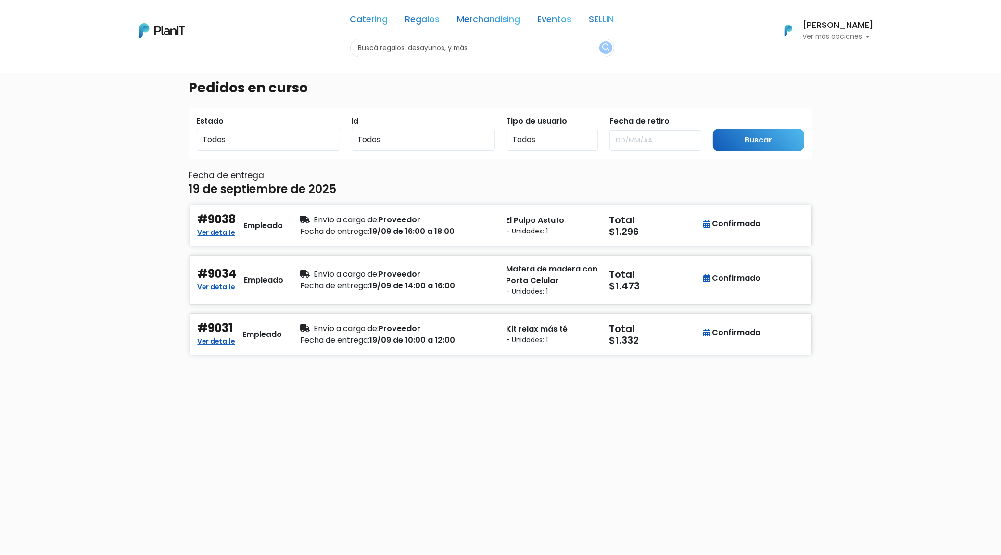
drag, startPoint x: 139, startPoint y: 220, endPoint x: 818, endPoint y: 246, distance: 679.1
click at [816, 244] on div "Pedidos en curso Estado Todos Pendiente Confirmado Pago Id Todos 9038 9034 9031…" at bounding box center [500, 389] width 1001 height 635
drag, startPoint x: 246, startPoint y: 272, endPoint x: 174, endPoint y: 280, distance: 72.1
click at [174, 280] on div "Pedidos en curso Estado Todos Pendiente Confirmado Pago Id Todos 9038 9034 9031…" at bounding box center [500, 389] width 1001 height 635
drag, startPoint x: 85, startPoint y: 186, endPoint x: 81, endPoint y: 176, distance: 11.0
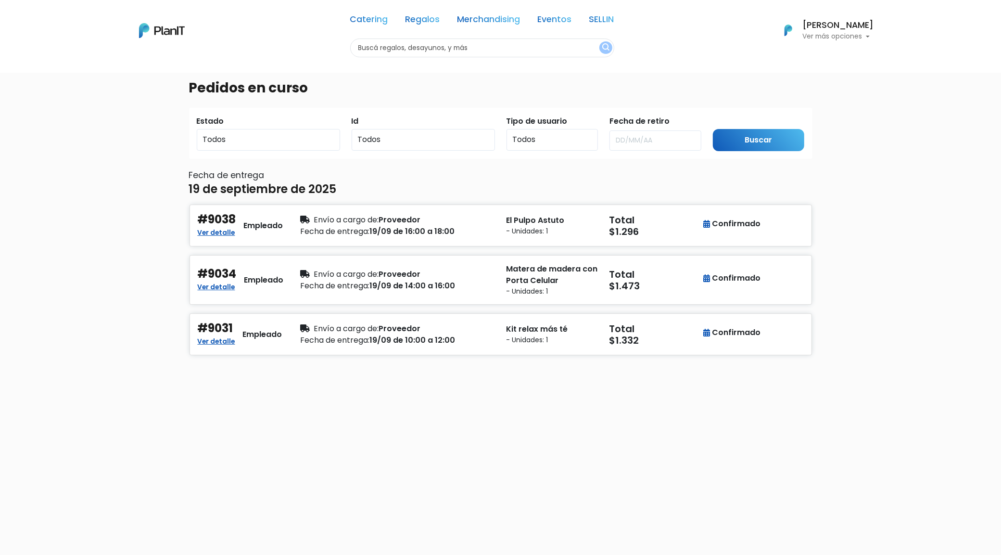
click at [84, 181] on div "Pedidos en curso Estado Todos Pendiente Confirmado Pago Id Todos 9038 9034 9031…" at bounding box center [500, 389] width 1001 height 635
click at [535, 214] on div "El Pulpo Astuto - Unidades: 1" at bounding box center [552, 225] width 103 height 25
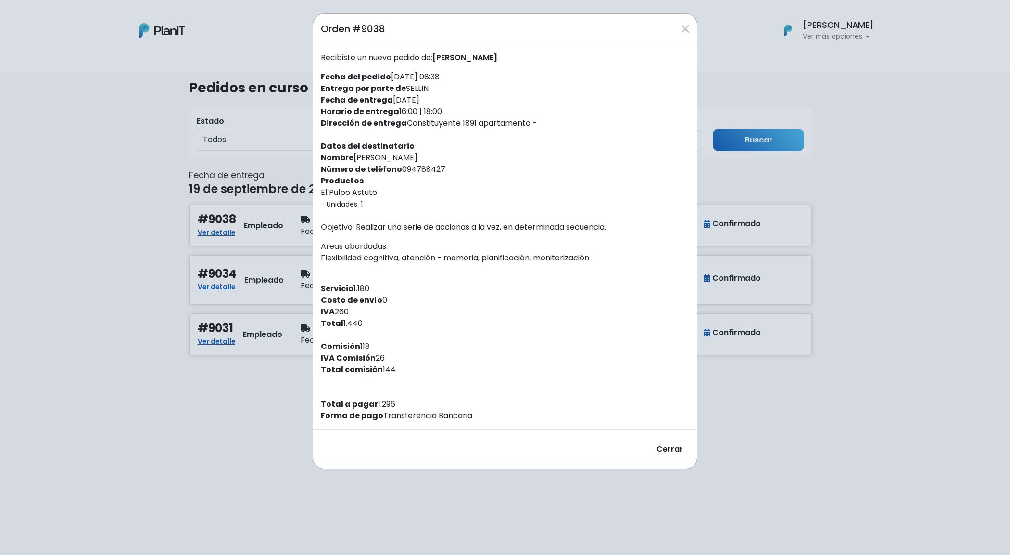
click at [154, 398] on div "Orden #9038 Recibiste un nuevo pedido de: [PERSON_NAME] . Fecha del pedido [DAT…" at bounding box center [505, 277] width 1010 height 555
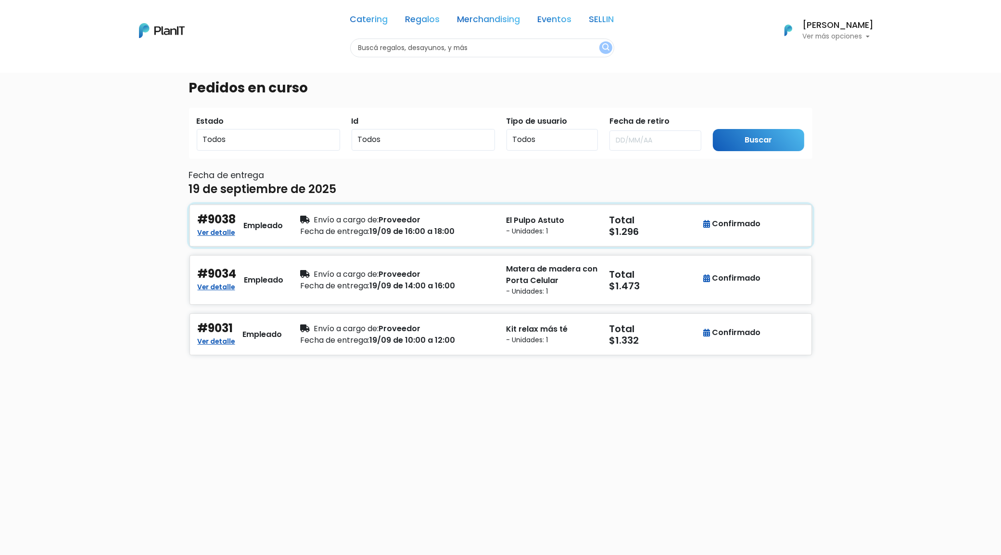
click at [256, 240] on div "#9038 Ver detalle Empleado Envío a cargo de: Proveedor Fecha de entrega: 19/09 …" at bounding box center [501, 225] width 622 height 42
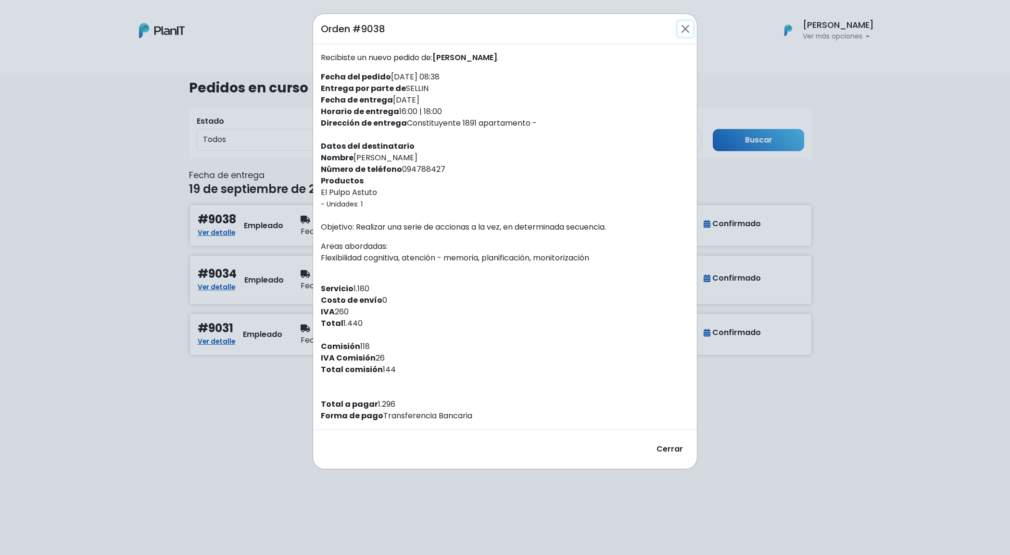
click at [679, 30] on button "Close" at bounding box center [685, 28] width 15 height 15
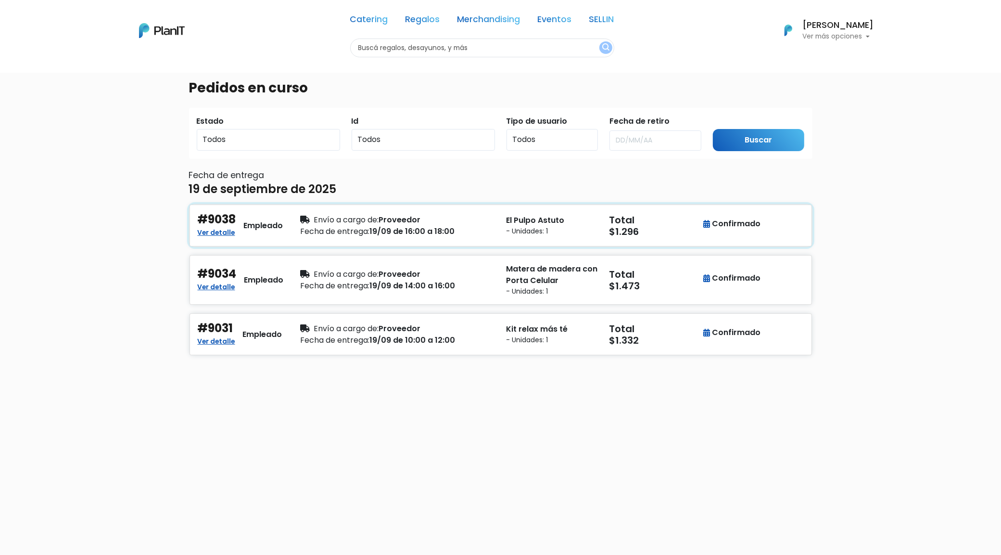
drag, startPoint x: 243, startPoint y: 217, endPoint x: 181, endPoint y: 217, distance: 62.5
click at [181, 217] on div "Pedidos en curso Estado Todos Pendiente Confirmado Pago Id Todos 9038 9034 9031…" at bounding box center [500, 389] width 1001 height 635
drag, startPoint x: 931, startPoint y: 397, endPoint x: 887, endPoint y: 350, distance: 64.0
click at [927, 391] on div "Pedidos en curso Estado Todos Pendiente Confirmado Pago Id Todos 9038 9034 9031…" at bounding box center [500, 389] width 1001 height 635
click at [846, 135] on div "Pedidos en curso Estado Todos Pendiente Confirmado Pago Id Todos 9038 9034 9031…" at bounding box center [500, 389] width 1001 height 635
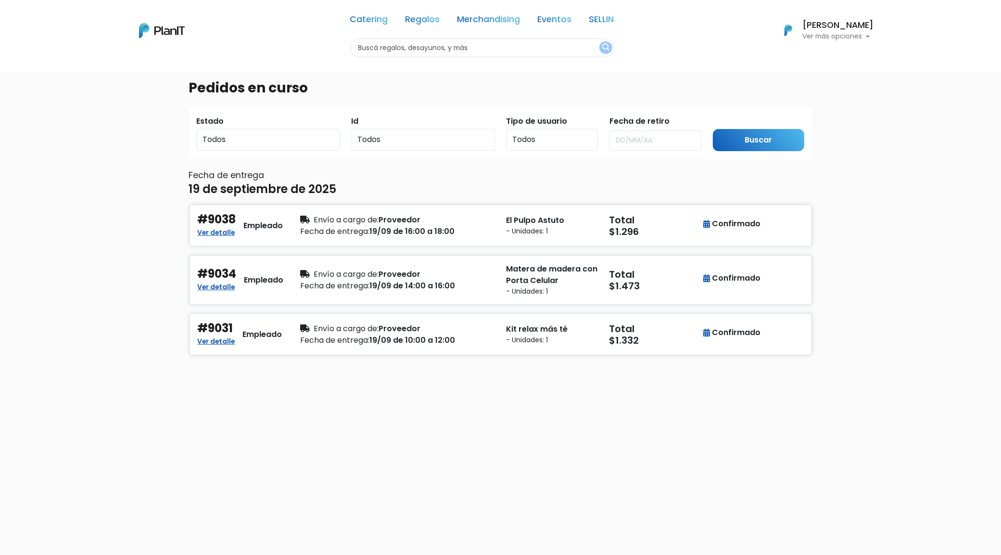
click at [898, 101] on div "Pedidos en curso Estado Todos Pendiente Confirmado Pago Id Todos 9038 9034 9031…" at bounding box center [500, 389] width 1001 height 635
click at [867, 35] on p "Ver más opciones" at bounding box center [838, 36] width 71 height 7
click at [980, 124] on div "Pedidos en curso Estado Todos Pendiente Confirmado Pago Id Todos 9038 9034 9031…" at bounding box center [500, 389] width 1001 height 635
click at [101, 291] on div "Pedidos en curso Estado Todos Pendiente Confirmado Pago Id Todos 9038 9034 9031…" at bounding box center [500, 389] width 1001 height 635
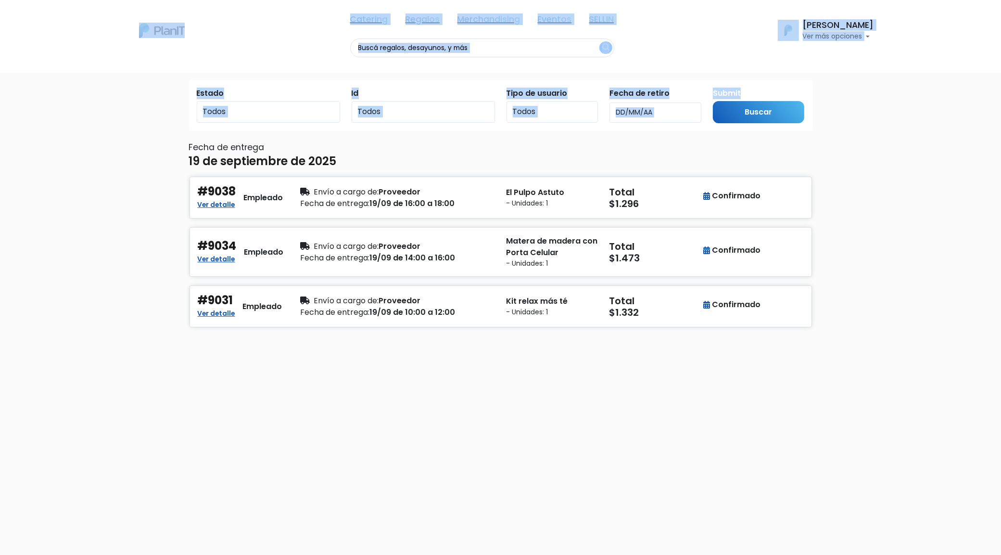
drag, startPoint x: 241, startPoint y: 160, endPoint x: 586, endPoint y: 552, distance: 521.7
click at [718, 527] on html "Catering Regalos Merchandising Eventos SELLIN Catering Regalos Merchandising Ev…" at bounding box center [500, 249] width 1001 height 555
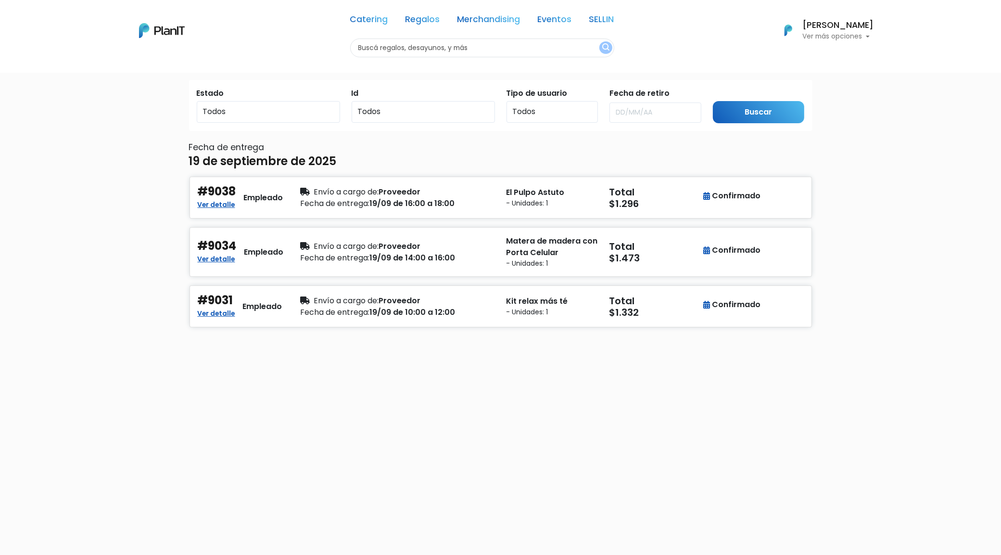
click at [190, 429] on div "Pedidos en curso Estado Todos Pendiente Confirmado Pago Id Todos 9038 9034 9031…" at bounding box center [500, 321] width 635 height 555
drag, startPoint x: 920, startPoint y: 173, endPoint x: 0, endPoint y: 409, distance: 949.4
click at [0, 415] on div "Pedidos en curso Estado Todos Pendiente Confirmado Pago Id Todos 9038 9034 9031…" at bounding box center [500, 361] width 1001 height 635
click at [92, 166] on div "Pedidos en curso Estado Todos Pendiente Confirmado Pago Id Todos 9038 9034 9031…" at bounding box center [500, 361] width 1001 height 635
